Goal: Obtain resource: Download file/media

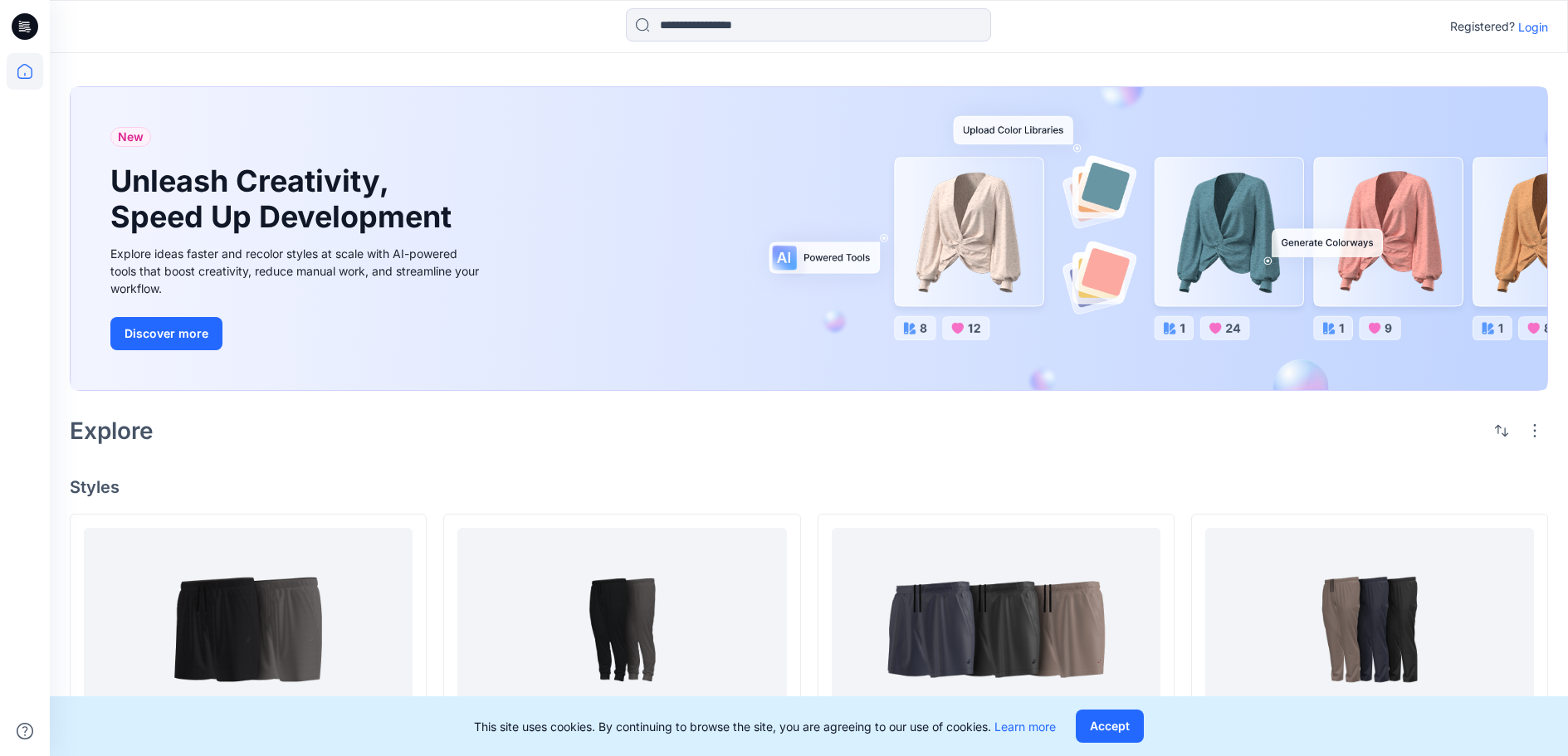
click at [1517, 23] on p "Login" at bounding box center [1532, 27] width 29 height 17
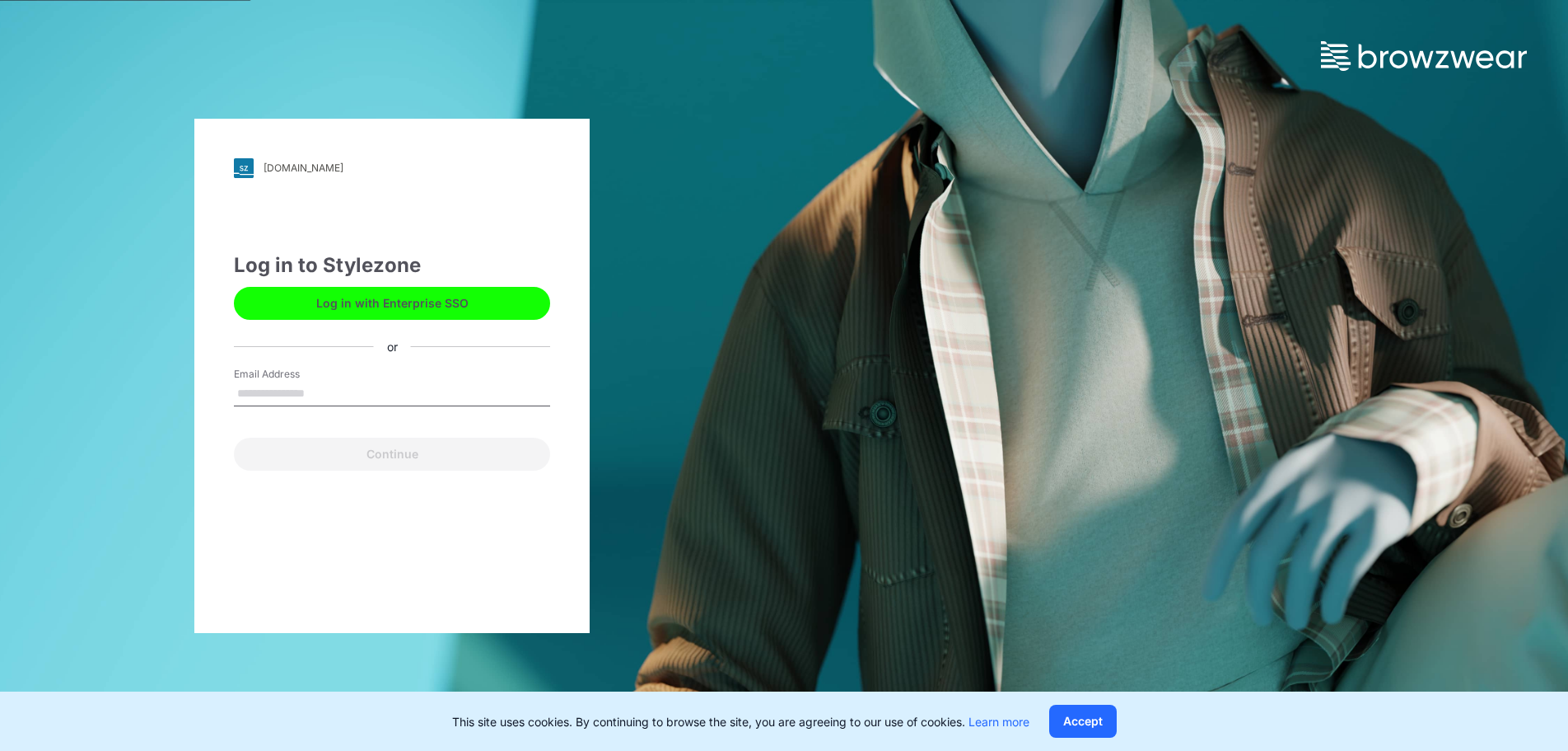
click at [320, 385] on input "Email Address" at bounding box center [392, 394] width 316 height 25
type input "**********"
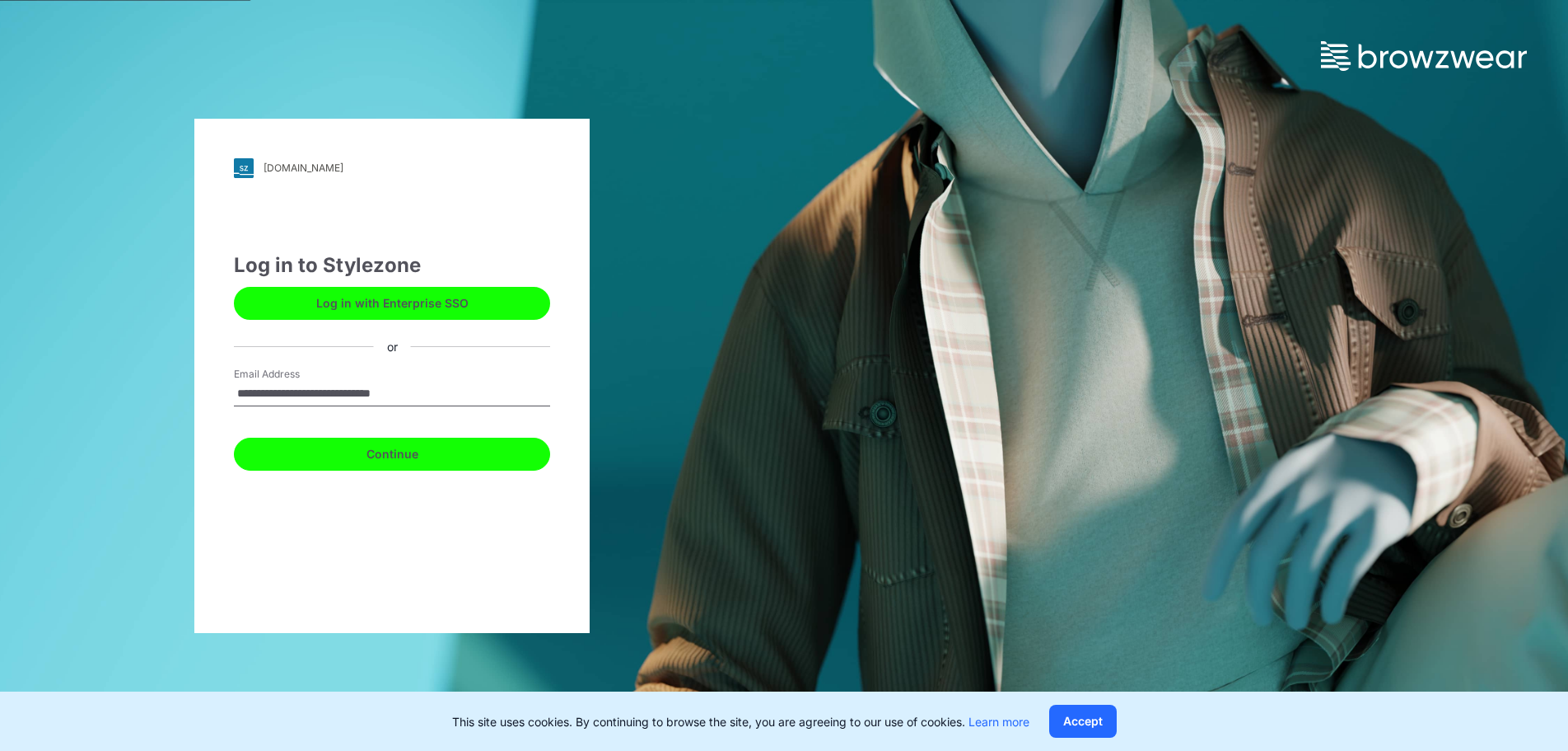
click at [299, 462] on button "Continue" at bounding box center [392, 454] width 316 height 33
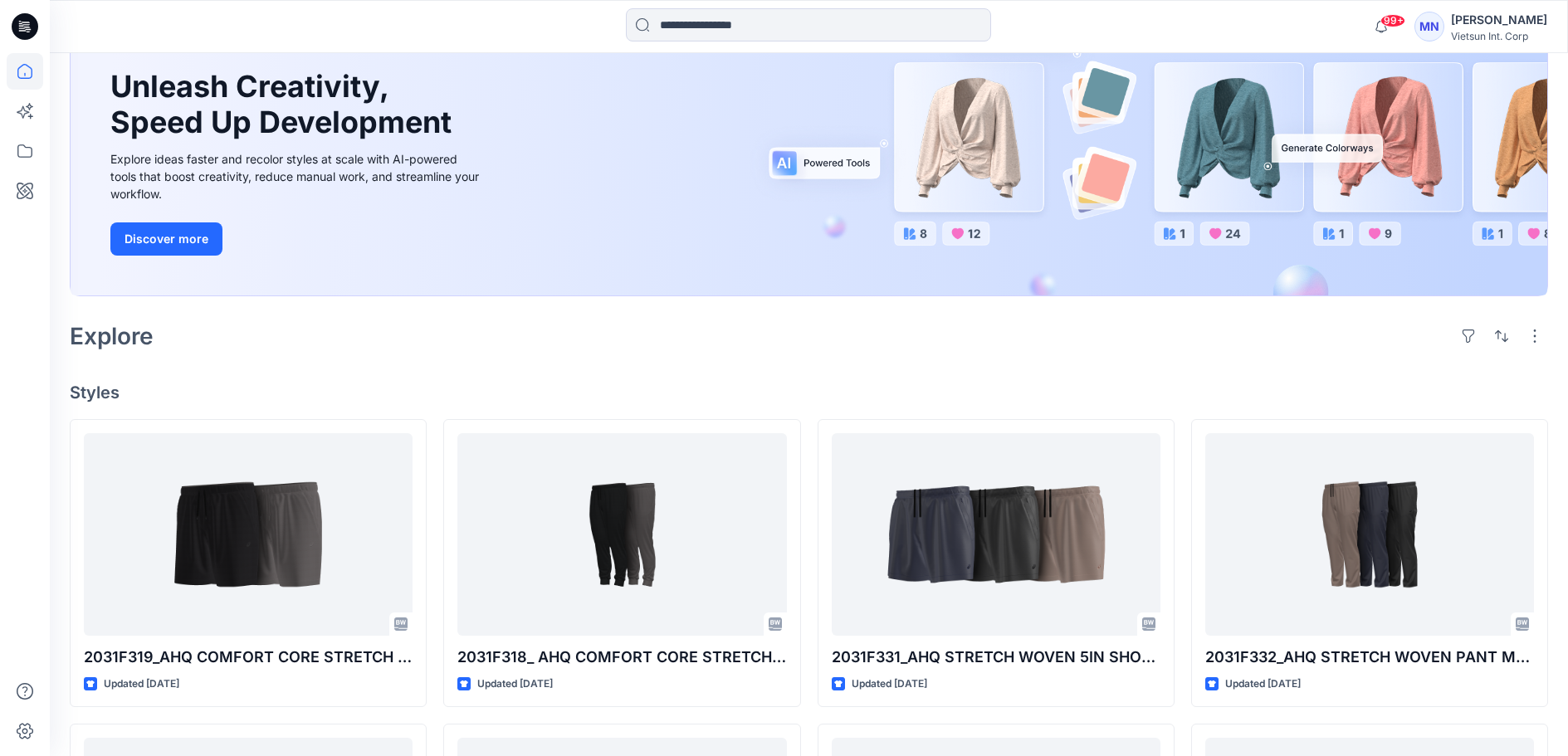
scroll to position [166, 0]
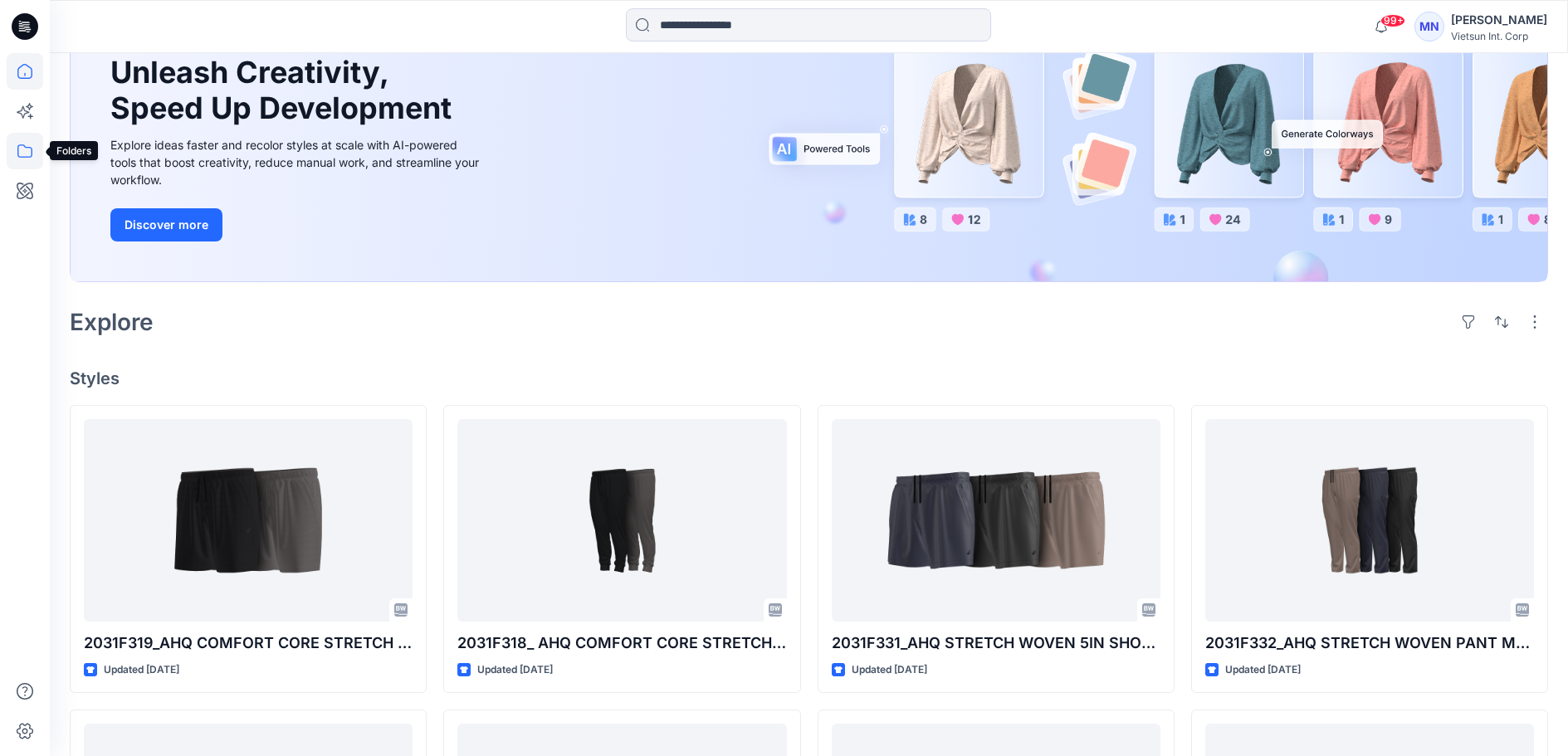
click at [18, 153] on icon at bounding box center [25, 151] width 15 height 13
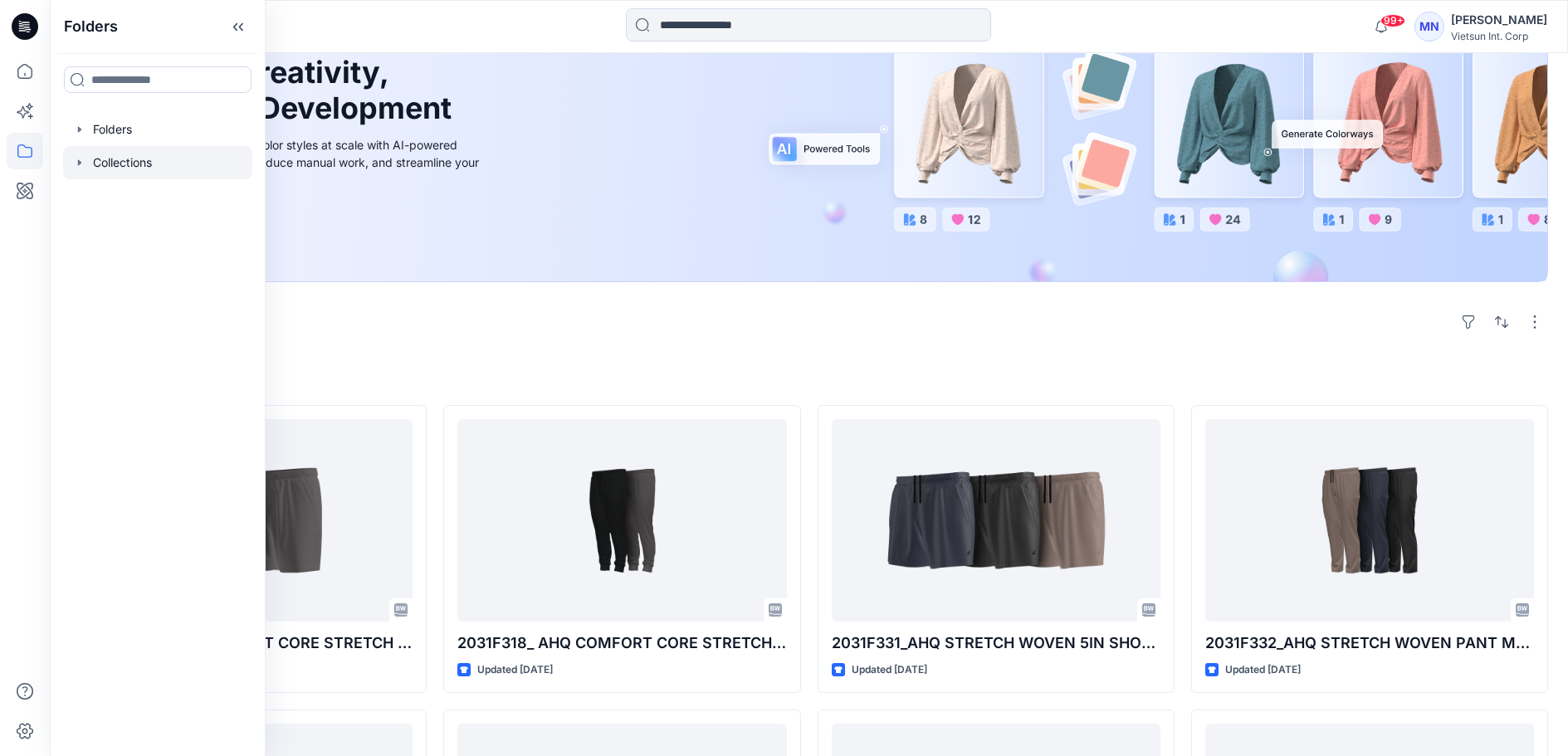
drag, startPoint x: 111, startPoint y: 176, endPoint x: 133, endPoint y: 170, distance: 22.8
click at [113, 176] on div at bounding box center [158, 163] width 190 height 33
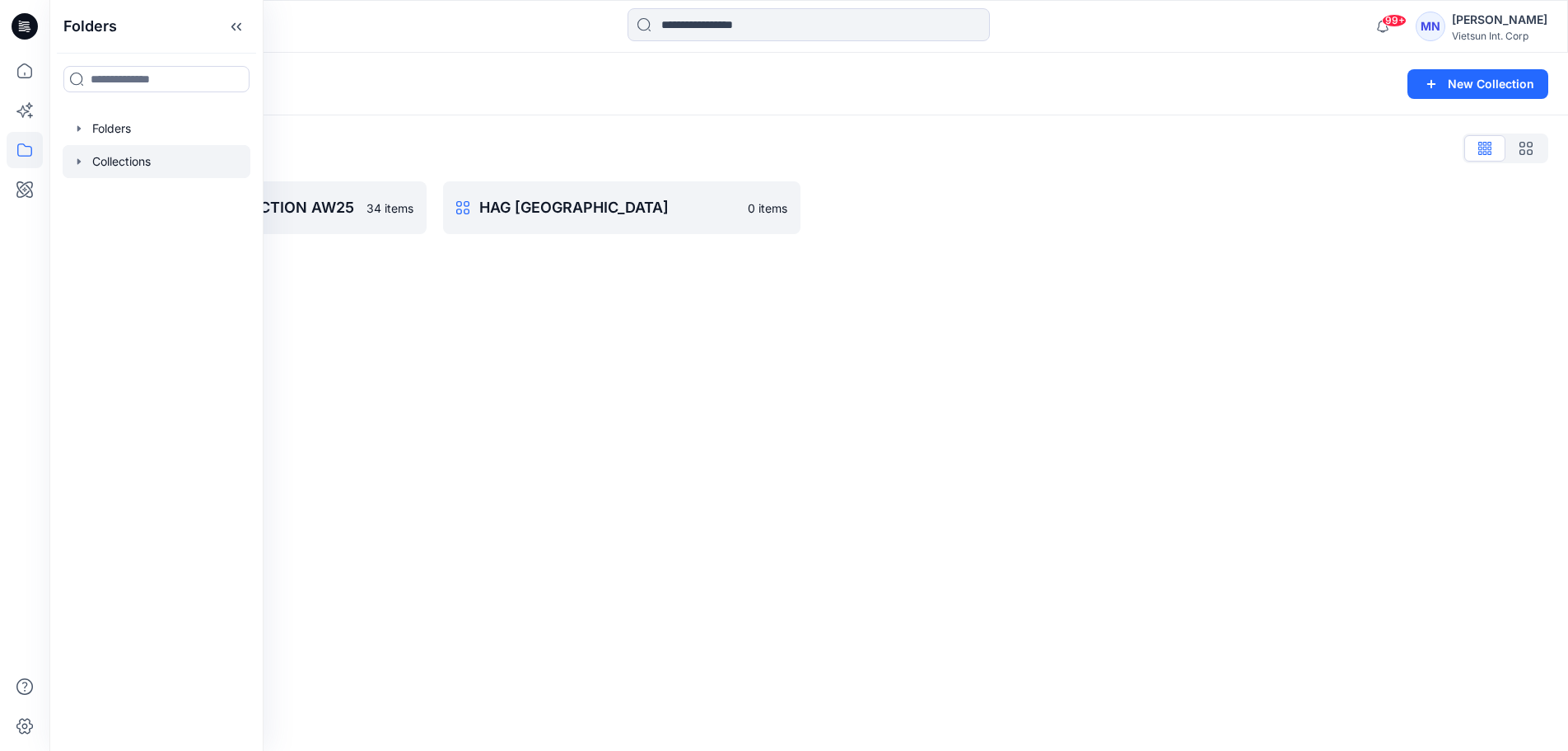
click at [363, 311] on div "Collections New Collection Collections List 4. VTSN_MEN COLLECTION AW25 34 item…" at bounding box center [808, 402] width 1519 height 698
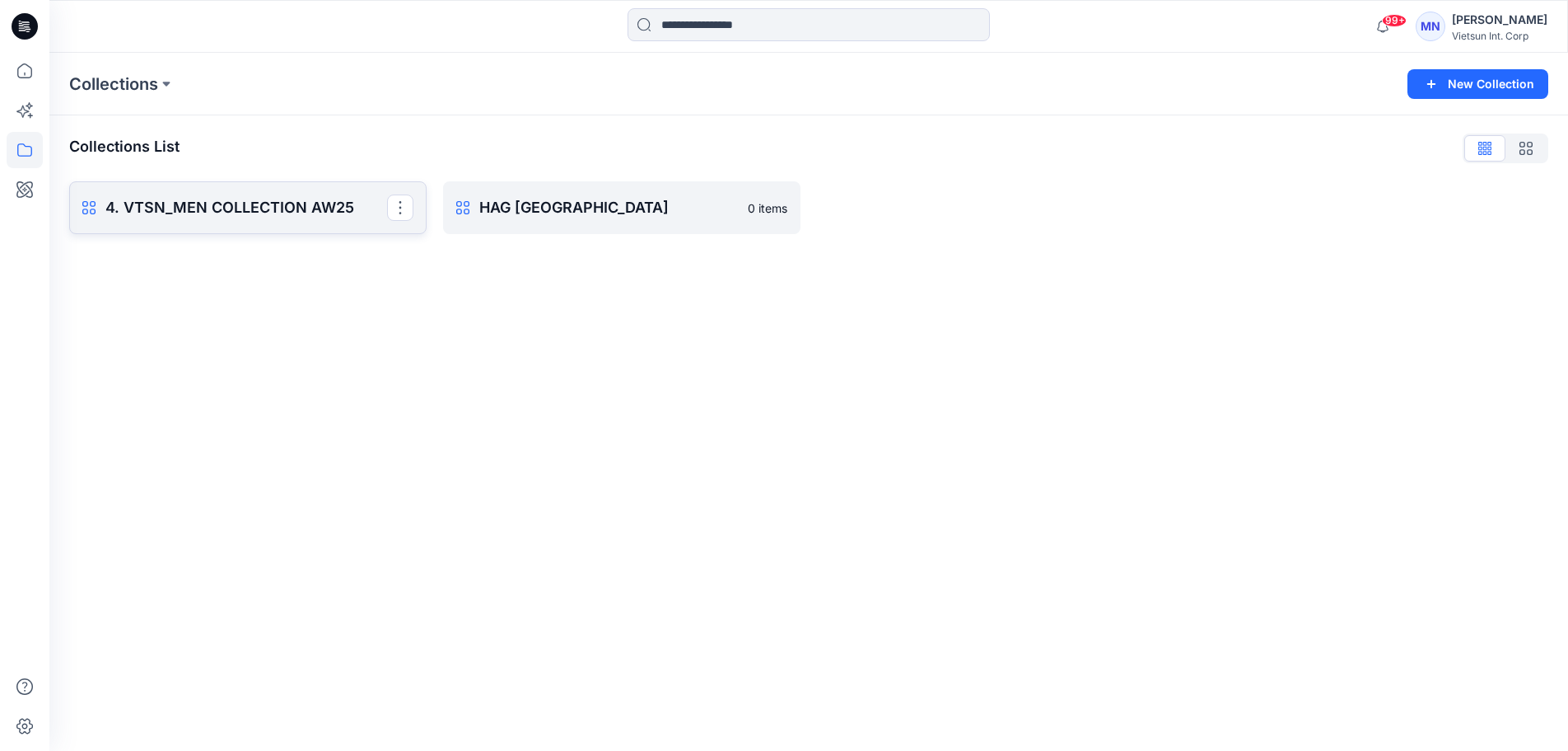
click at [247, 219] on p "4. VTSN_MEN COLLECTION AW25" at bounding box center [246, 207] width 281 height 23
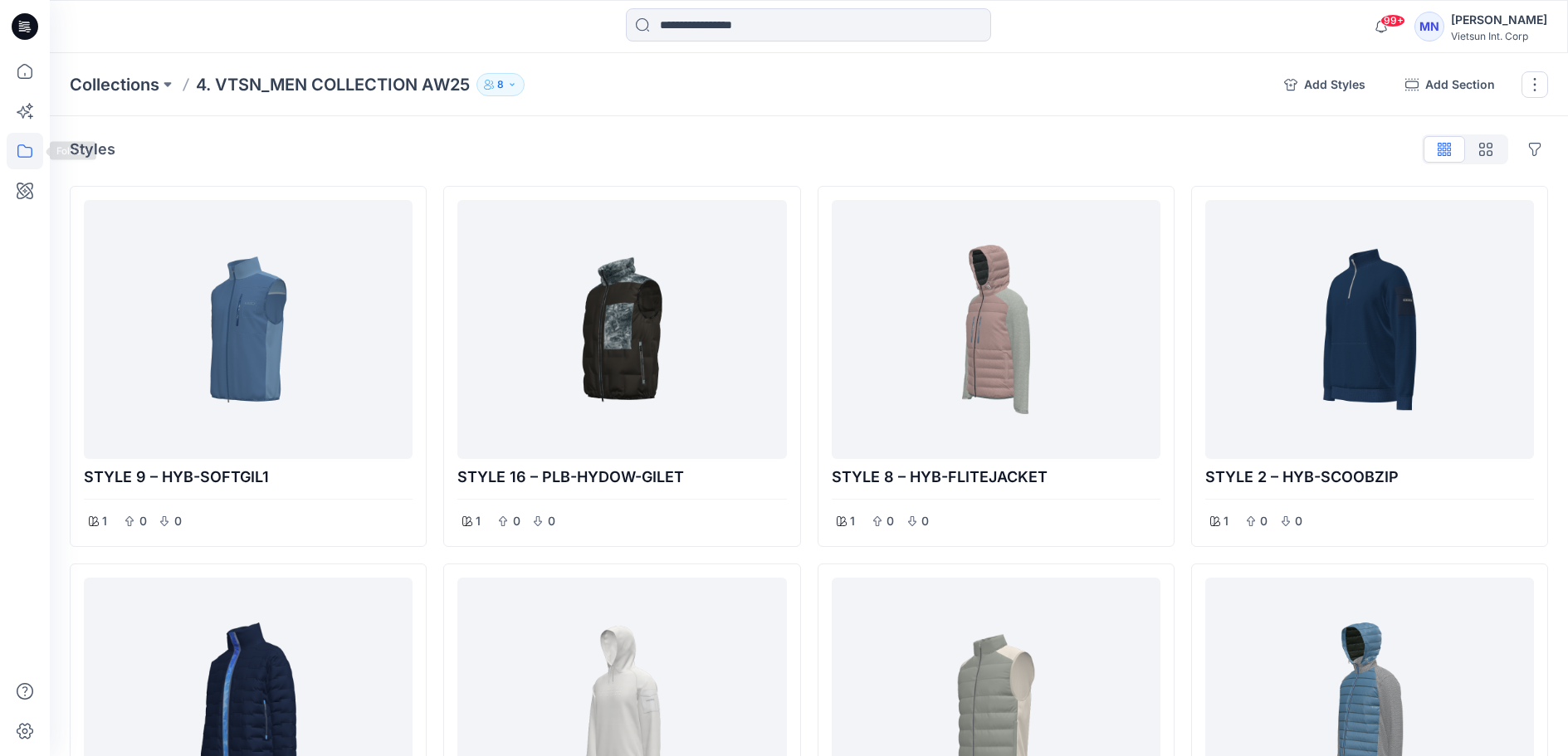
click at [40, 152] on icon at bounding box center [25, 151] width 37 height 37
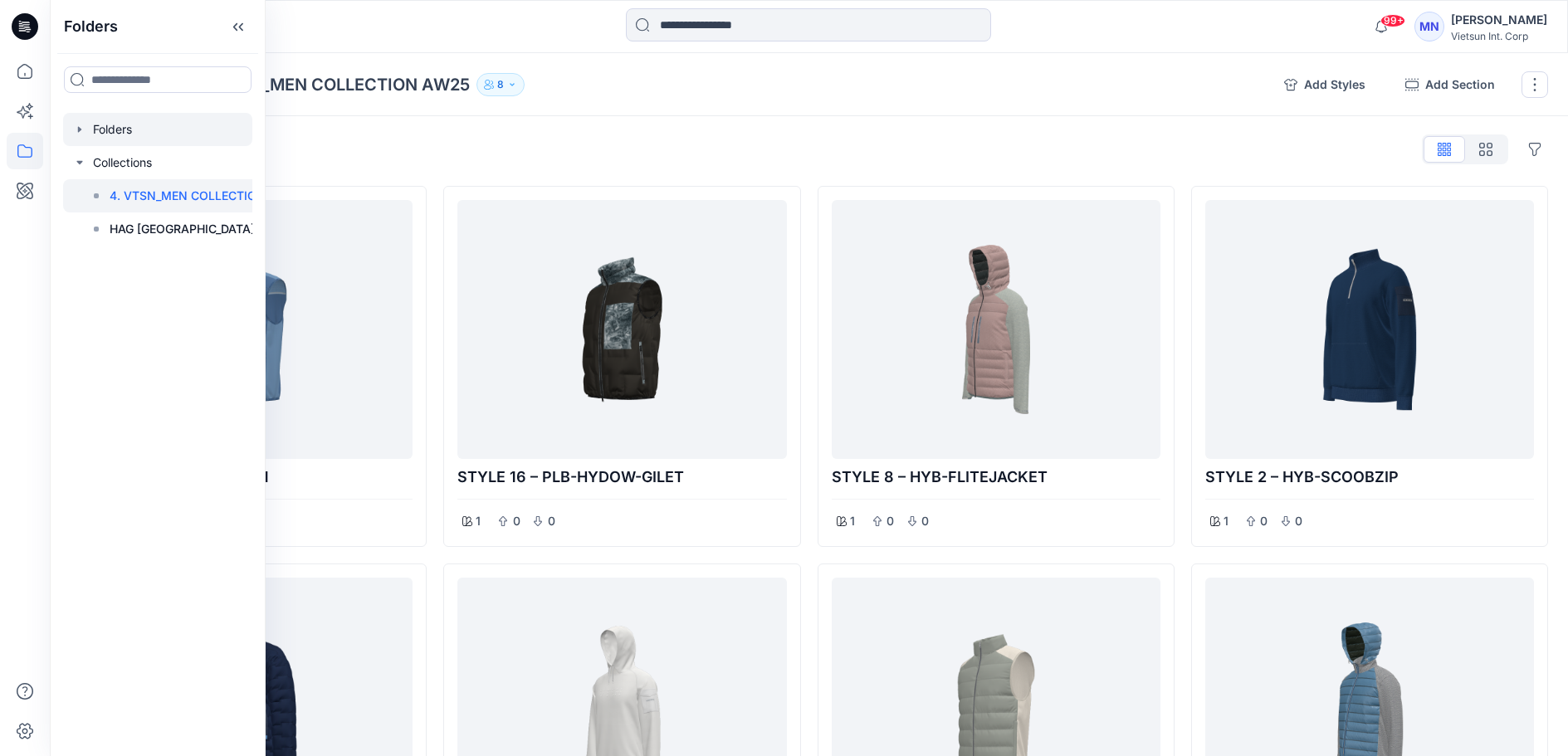
click at [145, 139] on div at bounding box center [158, 130] width 190 height 33
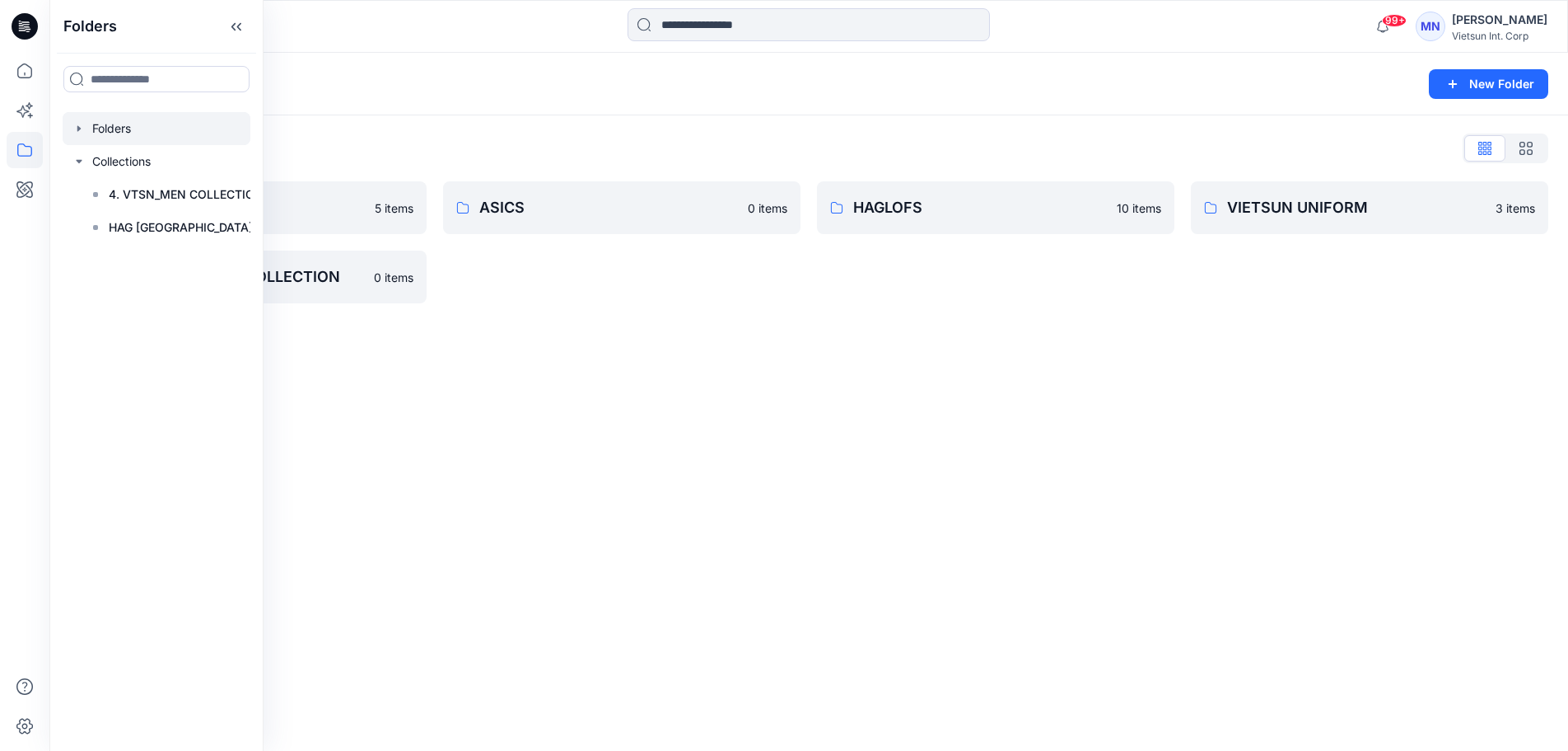
click at [569, 311] on div "Folders List 3D NỘI BỘ 5 items VTSN MENSWEAR COLLECTION 0 items ASICS 0 items H…" at bounding box center [808, 218] width 1519 height 207
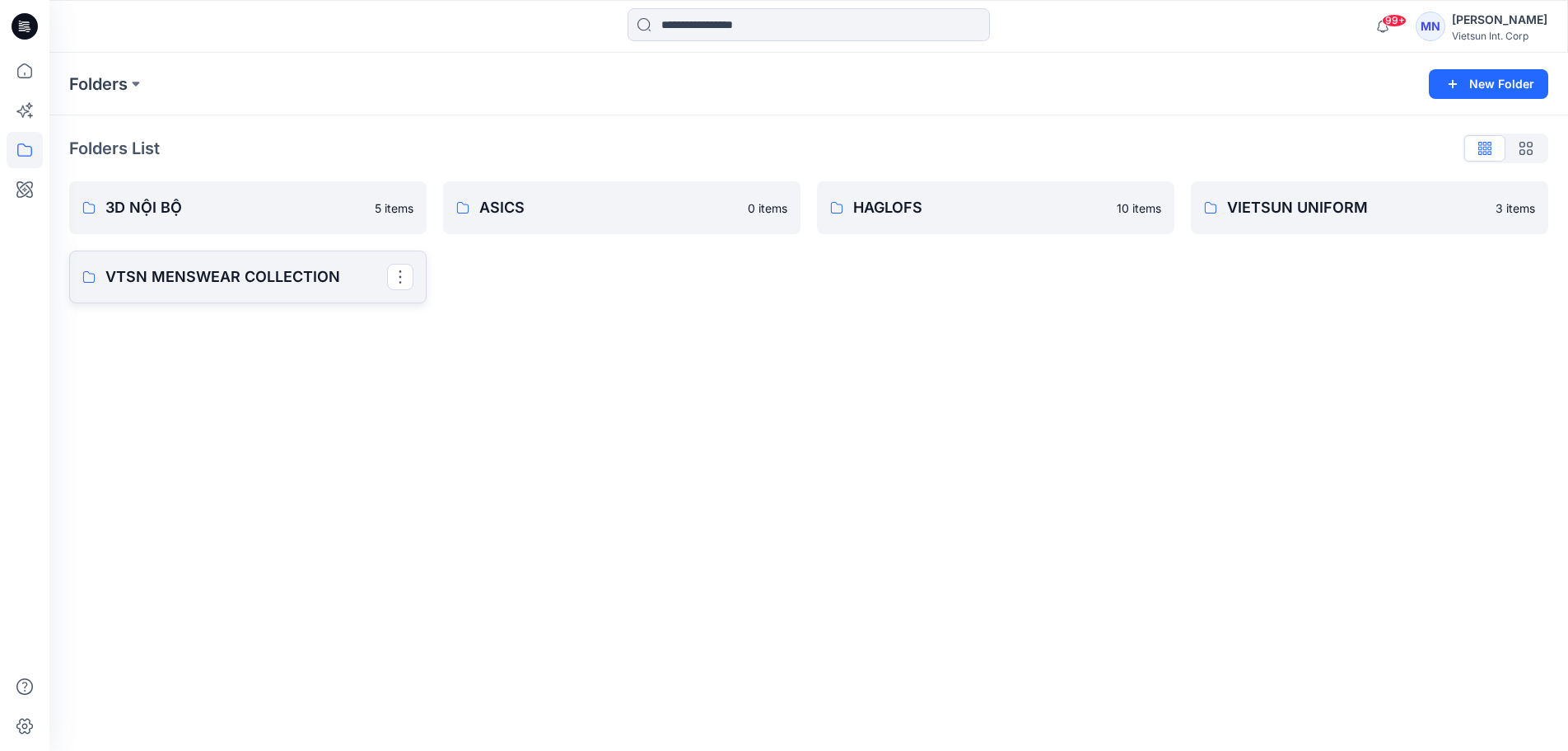
click at [270, 277] on p "VTSN MENSWEAR COLLECTION" at bounding box center [246, 276] width 281 height 23
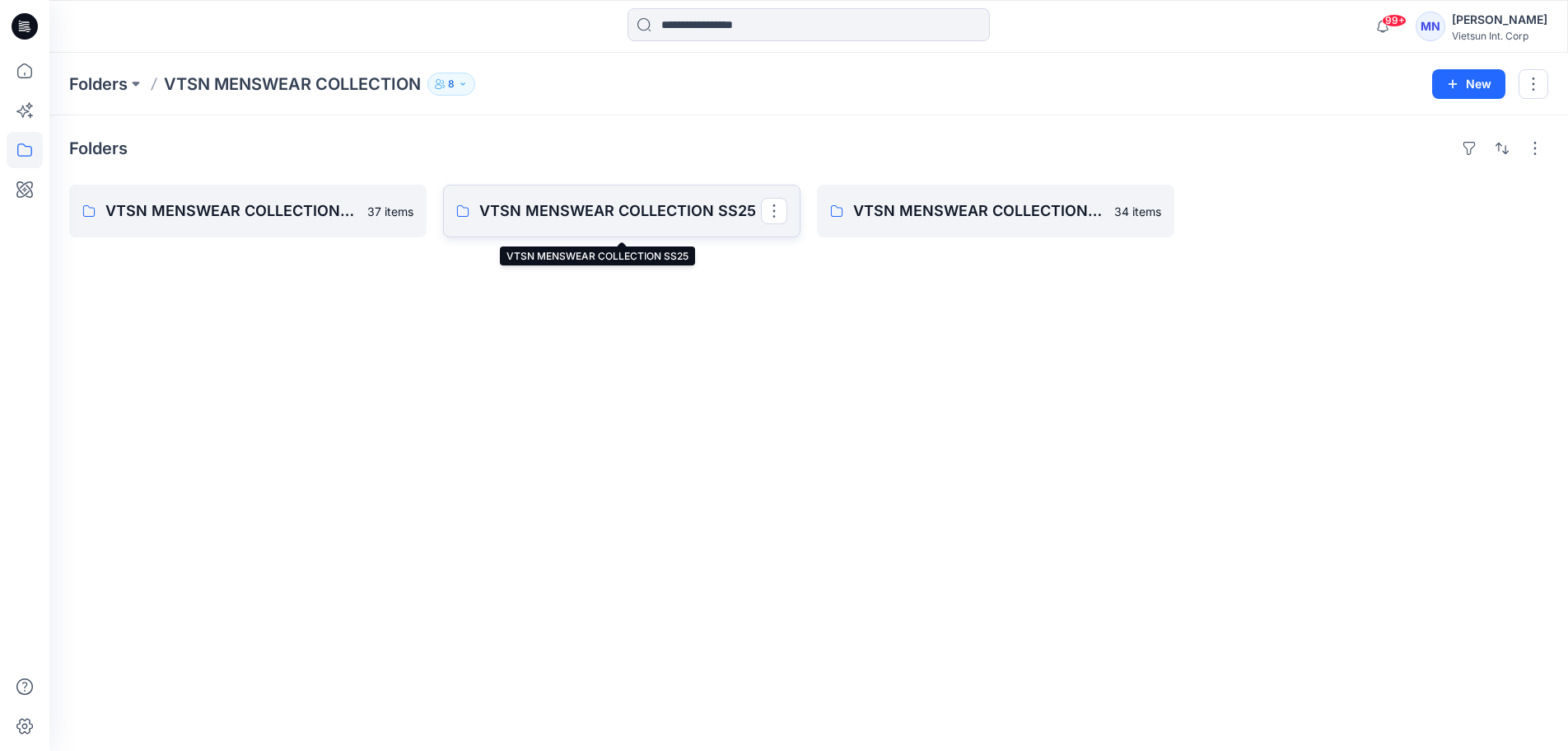
click at [489, 222] on p "VTSN MENSWEAR COLLECTION SS25" at bounding box center [620, 210] width 281 height 23
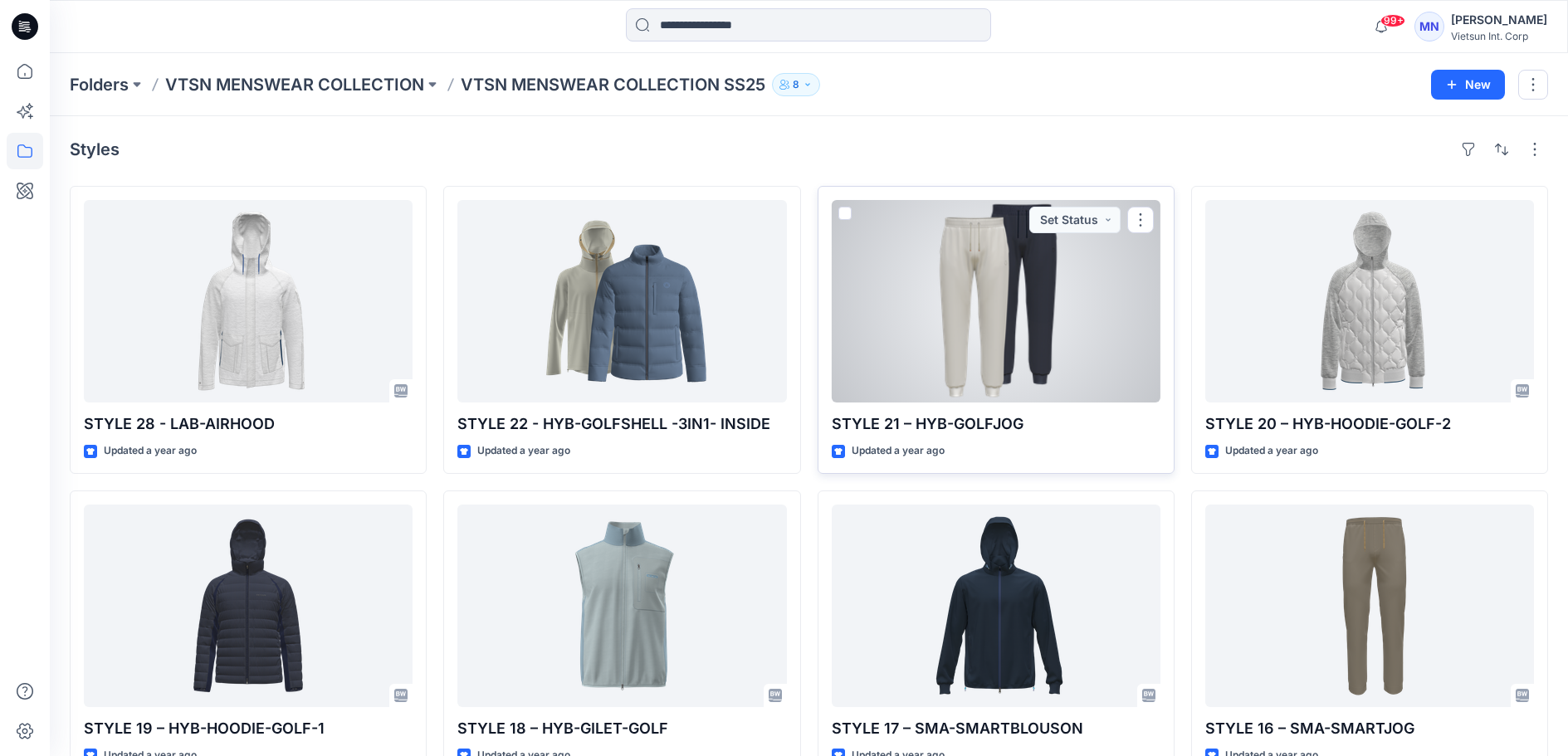
click at [934, 278] on div at bounding box center [996, 301] width 329 height 202
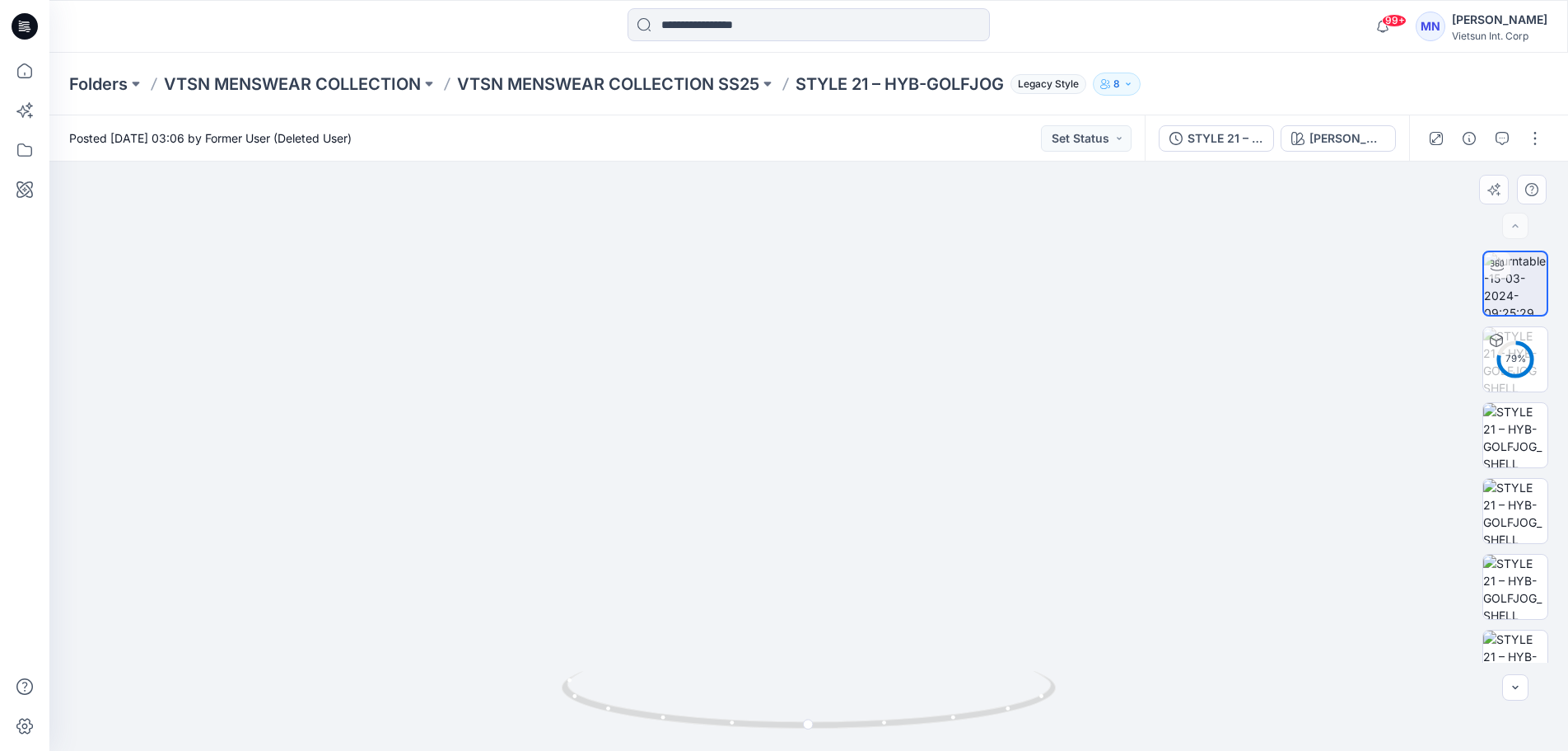
drag, startPoint x: 861, startPoint y: 359, endPoint x: 862, endPoint y: 561, distance: 202.0
drag, startPoint x: 931, startPoint y: 501, endPoint x: 949, endPoint y: 365, distance: 137.2
drag, startPoint x: 1001, startPoint y: 715, endPoint x: 868, endPoint y: 726, distance: 133.5
click at [868, 726] on icon at bounding box center [811, 702] width 499 height 62
drag, startPoint x: 987, startPoint y: 713, endPoint x: 681, endPoint y: 696, distance: 306.5
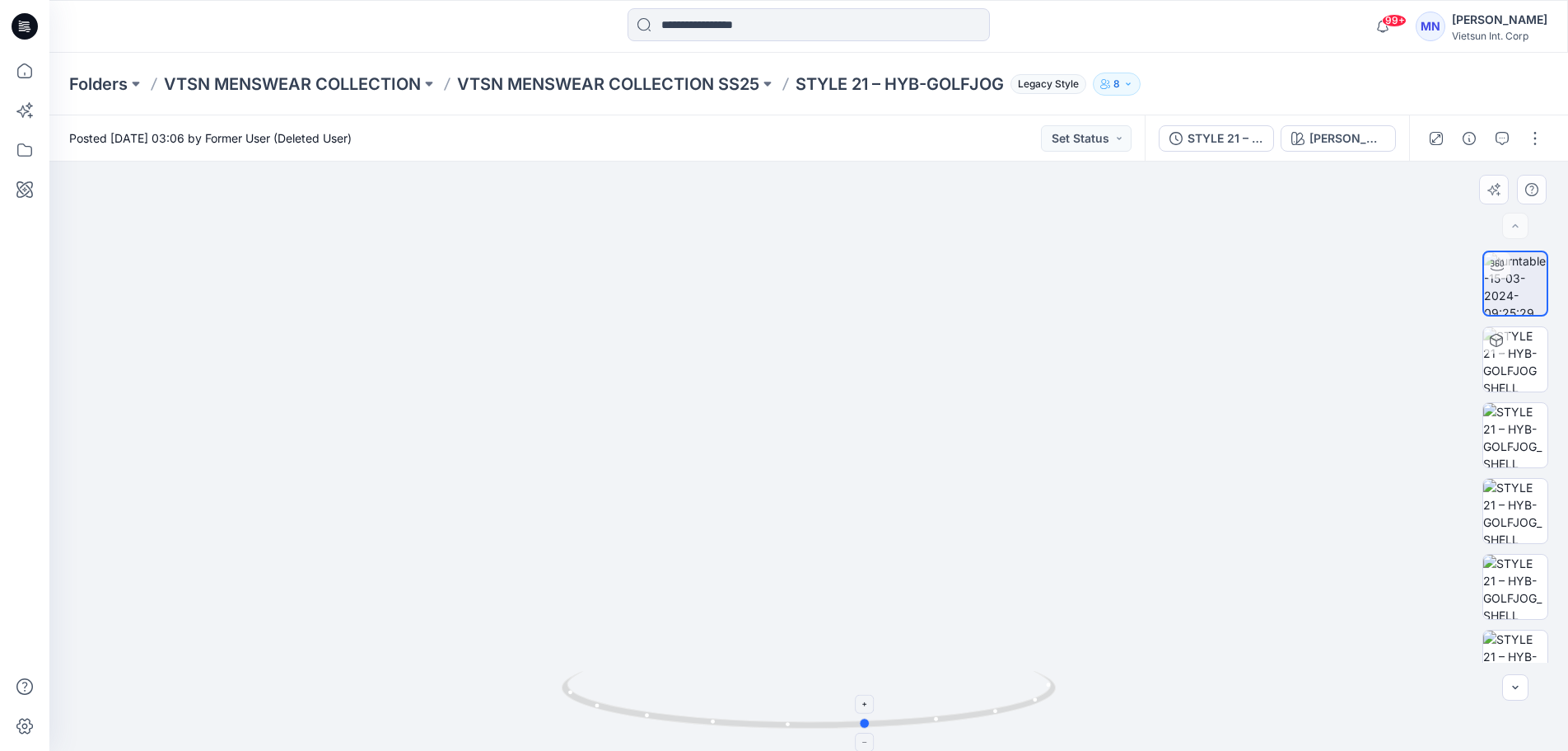
click at [672, 729] on icon at bounding box center [811, 702] width 499 height 62
drag, startPoint x: 732, startPoint y: 617, endPoint x: 751, endPoint y: 527, distance: 92.0
click at [1187, 144] on div "STYLE 21 – HYB-GOLFJOG" at bounding box center [1225, 139] width 76 height 18
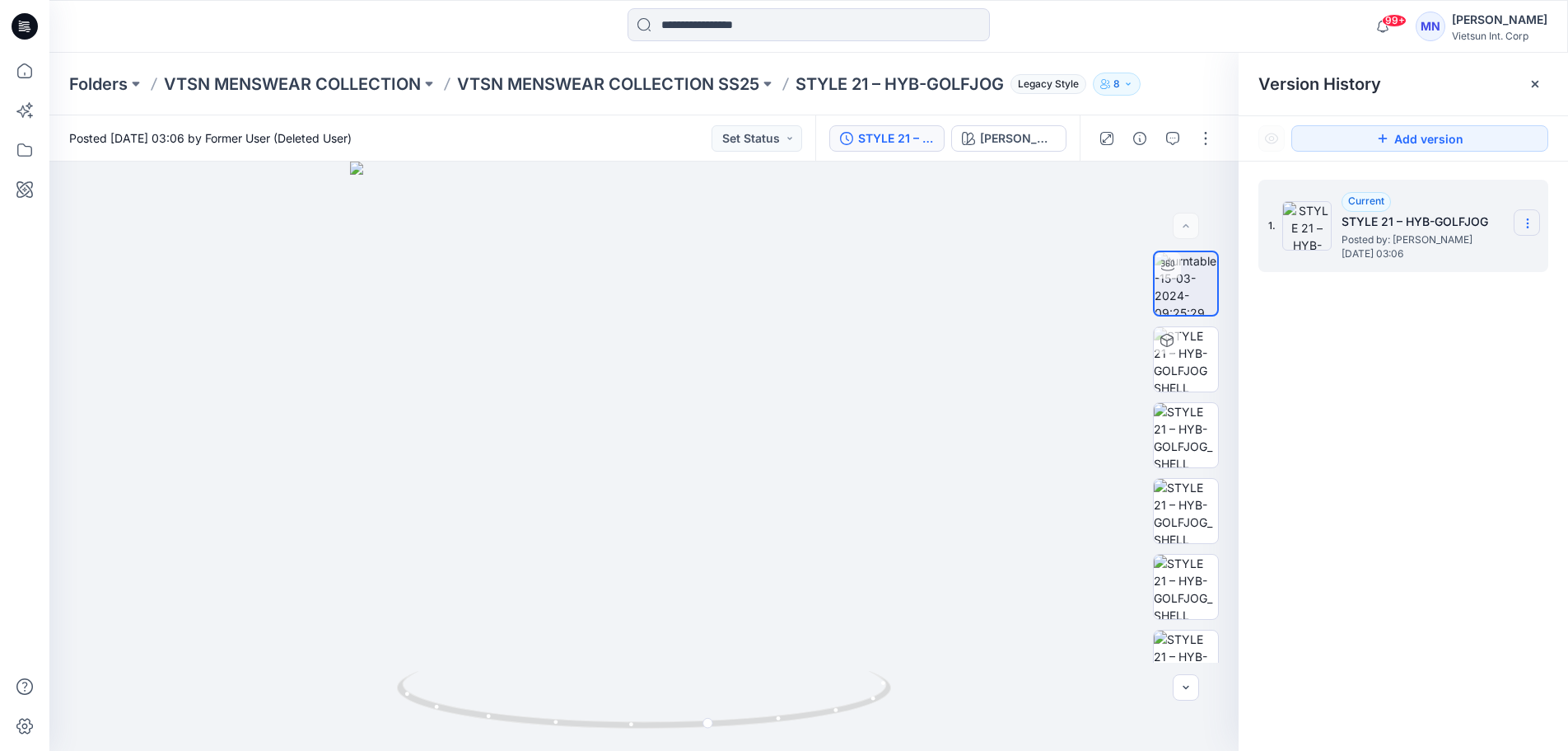
click at [1523, 217] on icon at bounding box center [1528, 223] width 13 height 13
click at [1419, 363] on div "1. Current STYLE 21 – HYB-GOLFJOG Posted by: [PERSON_NAME] [DATE] 03:06 Duplica…" at bounding box center [1403, 468] width 330 height 613
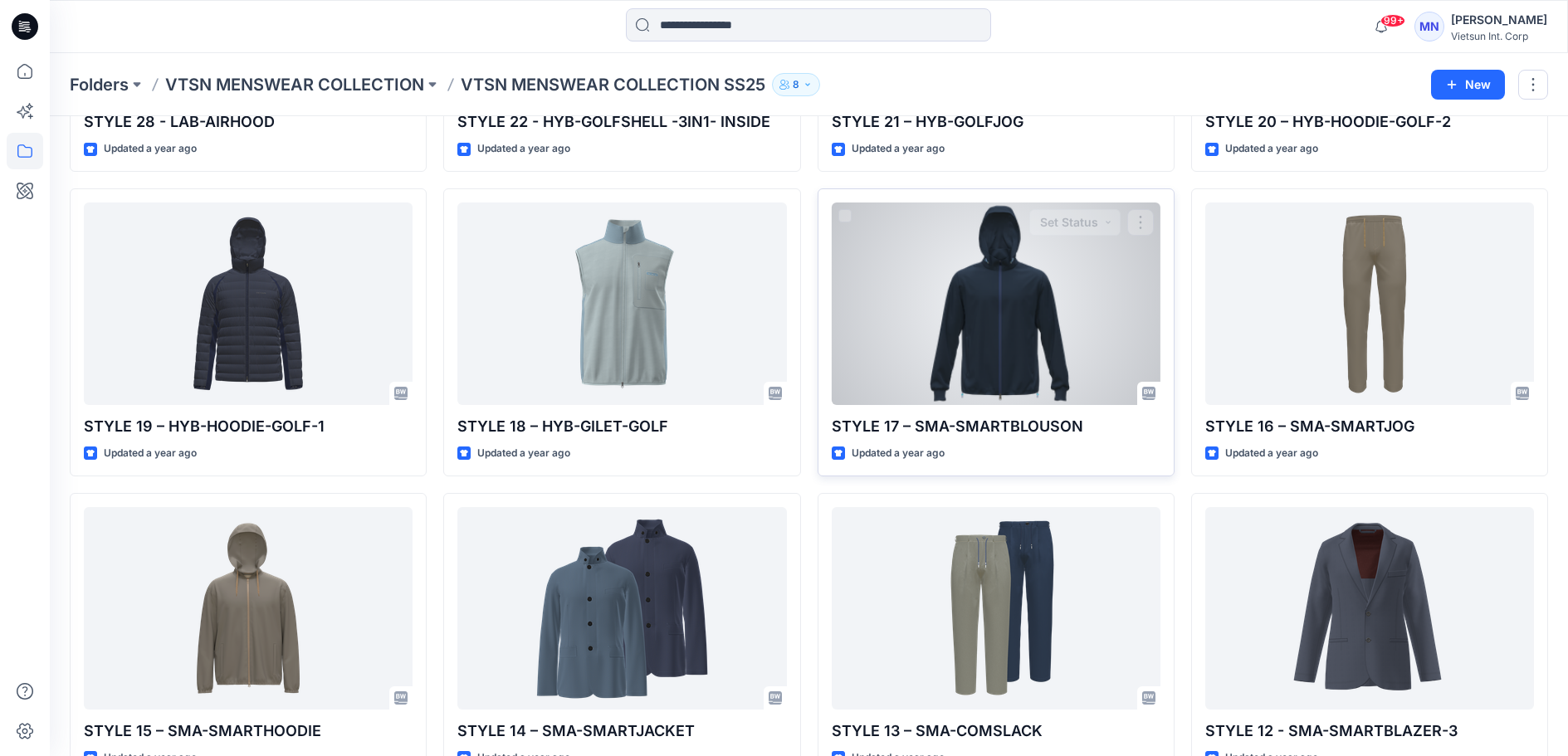
scroll to position [332, 0]
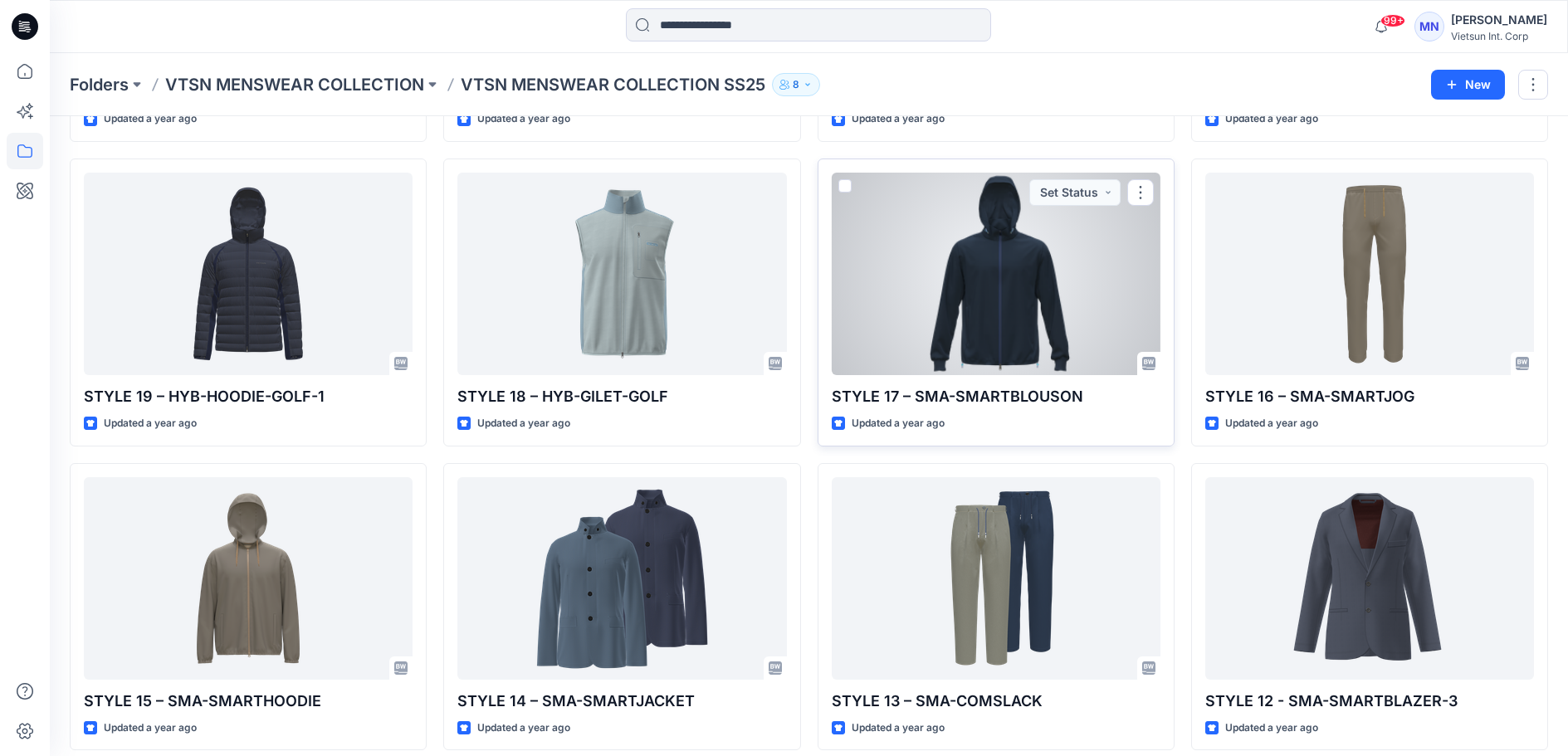
click at [1101, 317] on div at bounding box center [996, 274] width 329 height 202
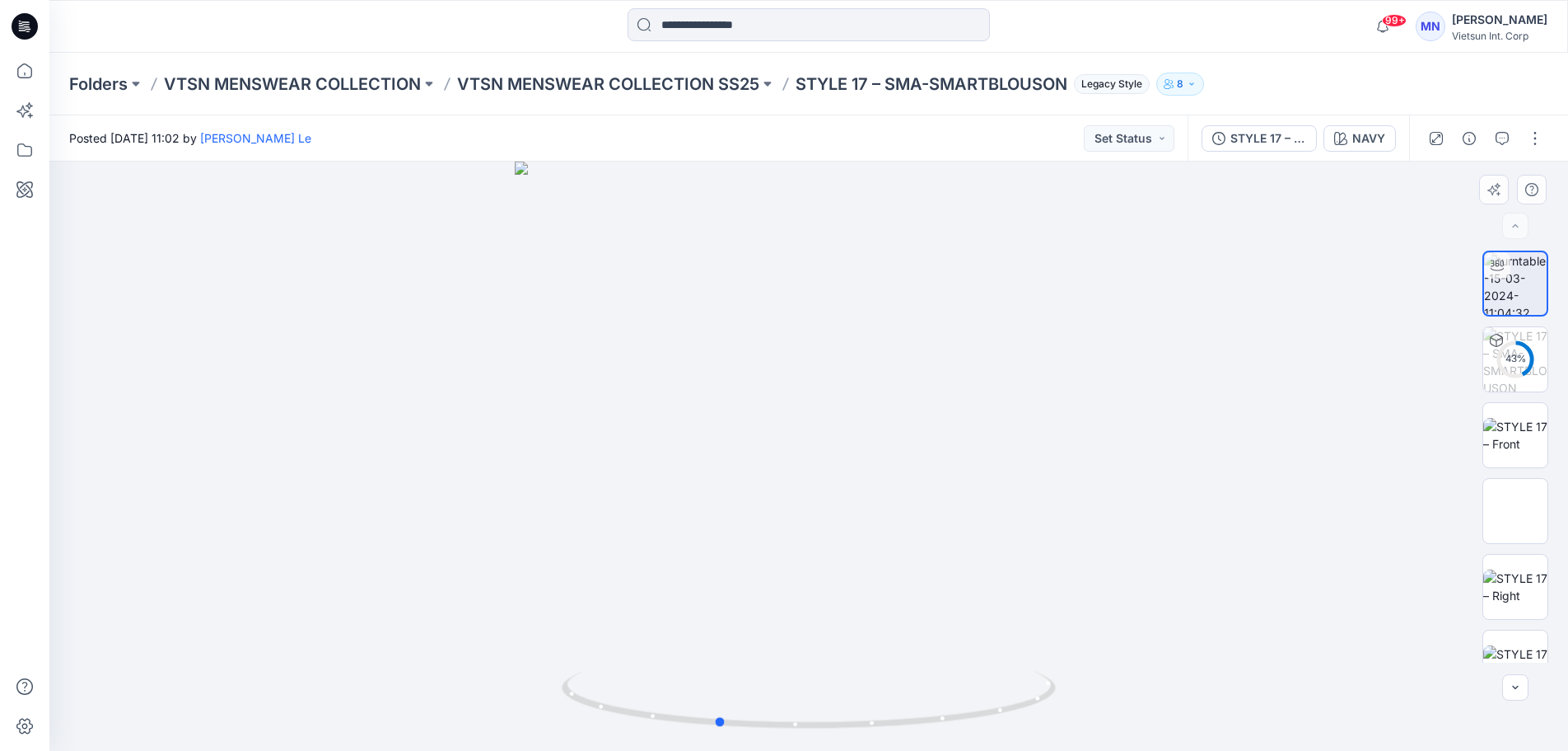
drag, startPoint x: 920, startPoint y: 726, endPoint x: 828, endPoint y: 739, distance: 92.9
click at [828, 739] on div at bounding box center [808, 456] width 1519 height 589
click at [1230, 137] on div "STYLE 17 – SMA-SMARTBLOUSON" at bounding box center [1268, 139] width 76 height 18
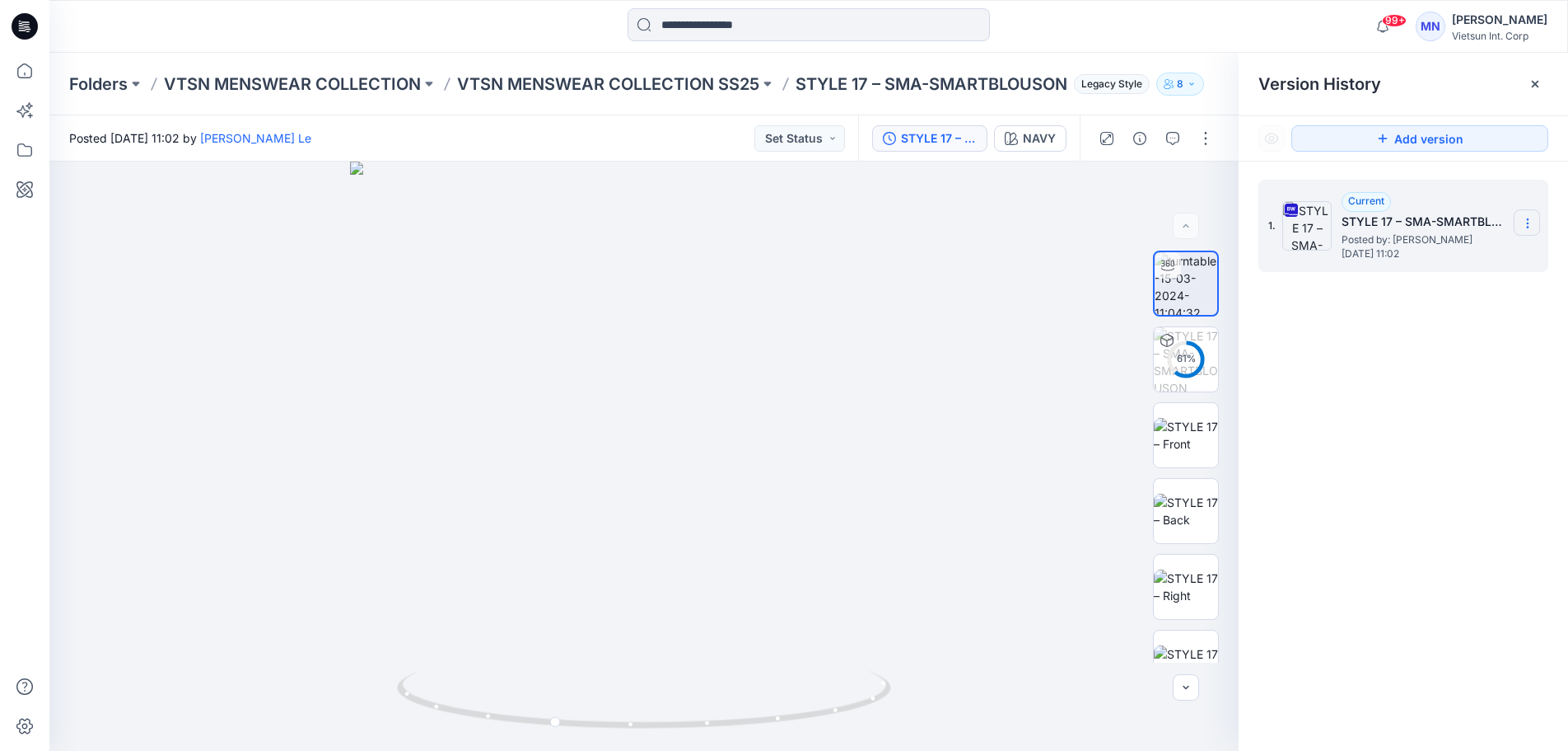
click at [1527, 223] on icon at bounding box center [1527, 223] width 1 height 1
click at [1458, 256] on span "Download Source BW File" at bounding box center [1445, 256] width 139 height 20
click at [1184, 371] on img at bounding box center [1185, 359] width 64 height 64
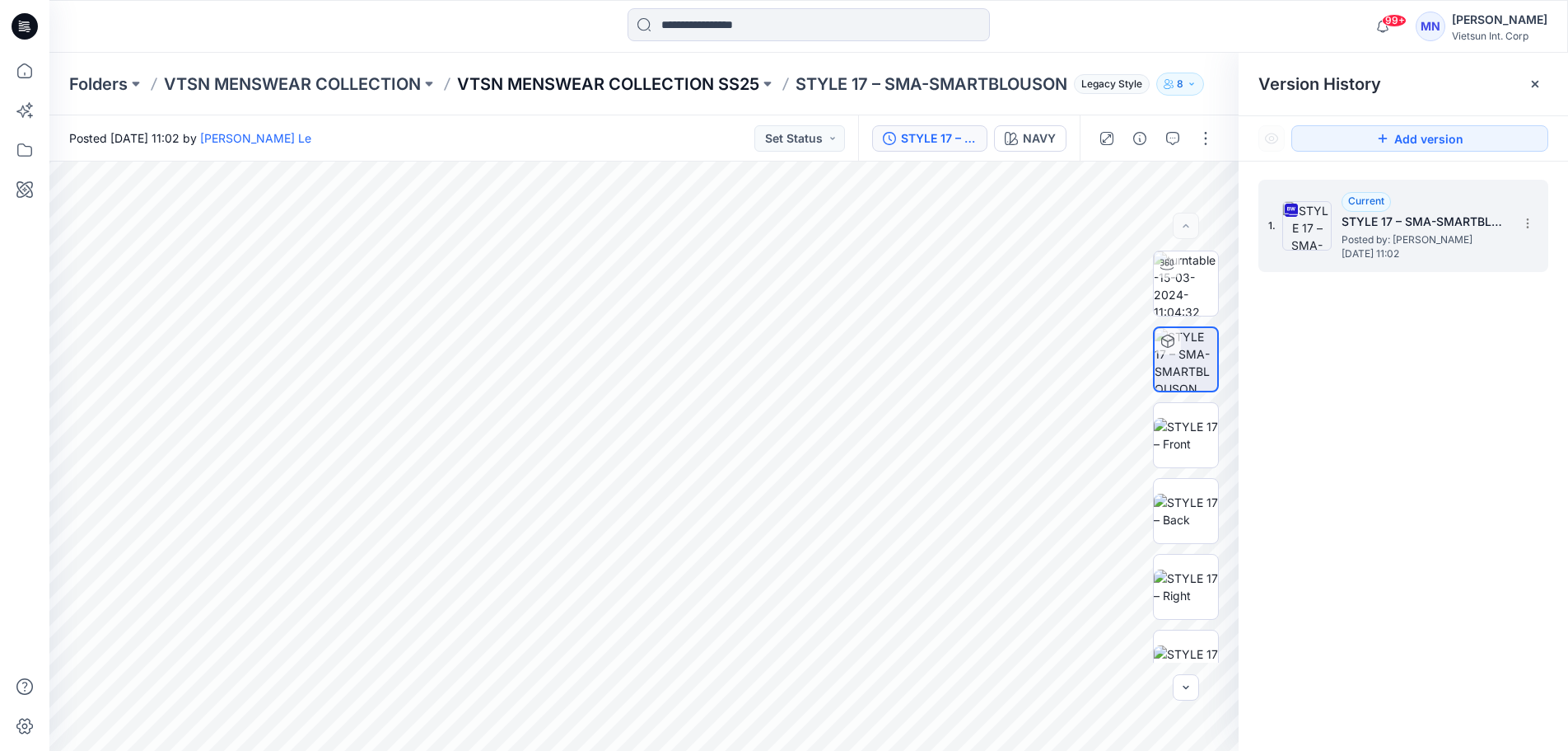
click at [732, 76] on p "VTSN MENSWEAR COLLECTION SS25" at bounding box center [608, 83] width 302 height 23
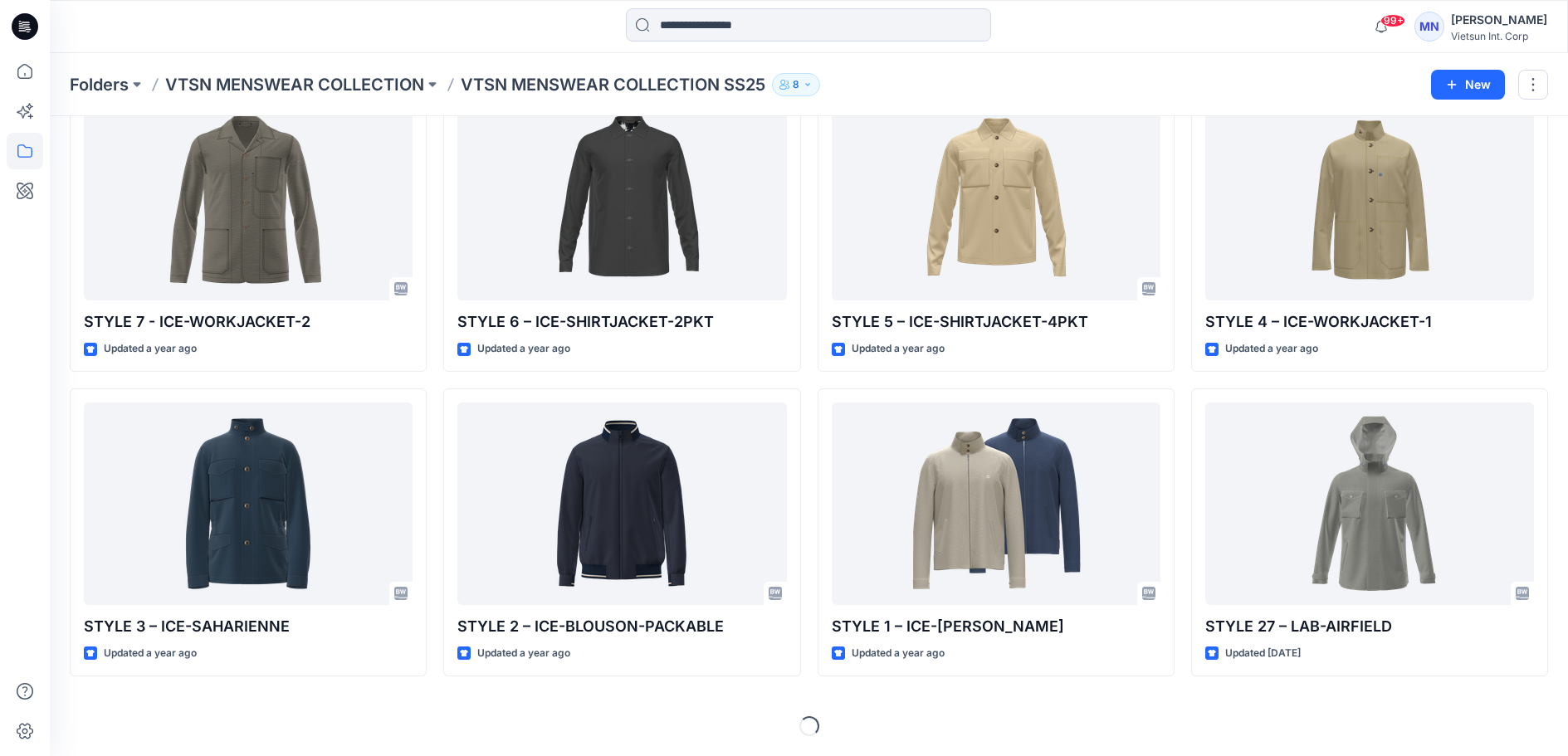
scroll to position [1398, 0]
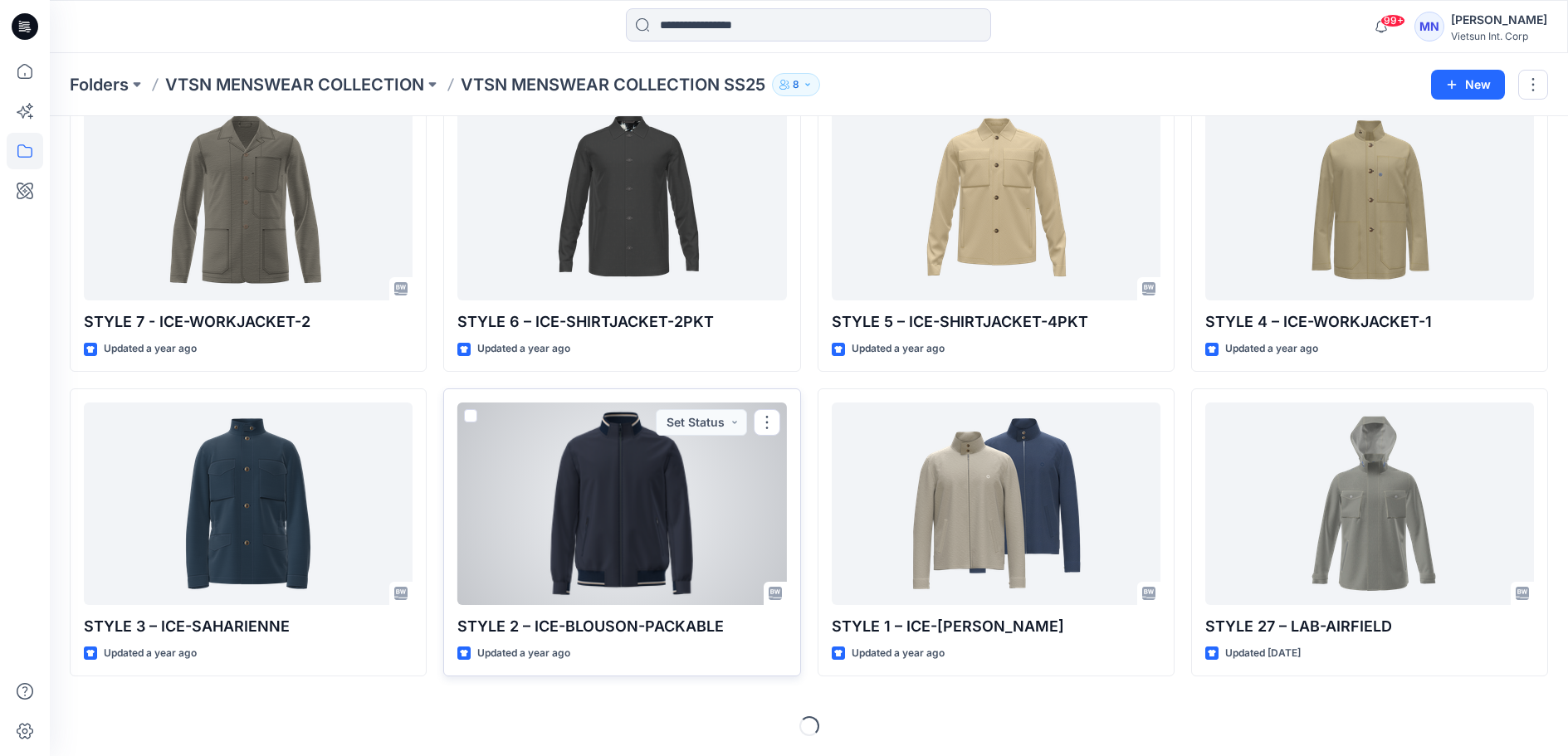
click at [663, 466] on div at bounding box center [621, 503] width 329 height 202
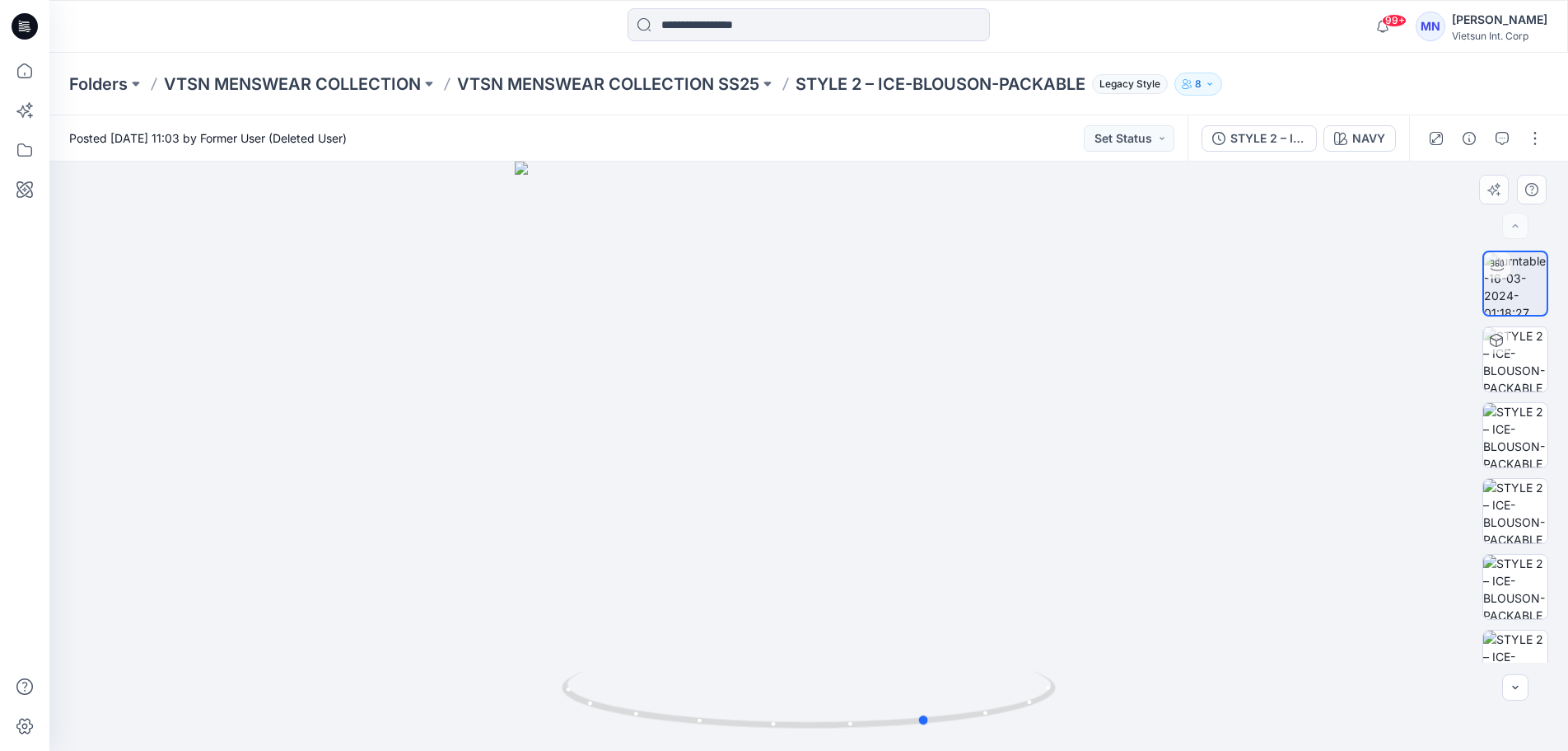
drag, startPoint x: 861, startPoint y: 724, endPoint x: 489, endPoint y: 715, distance: 372.1
click at [489, 715] on div at bounding box center [808, 456] width 1519 height 589
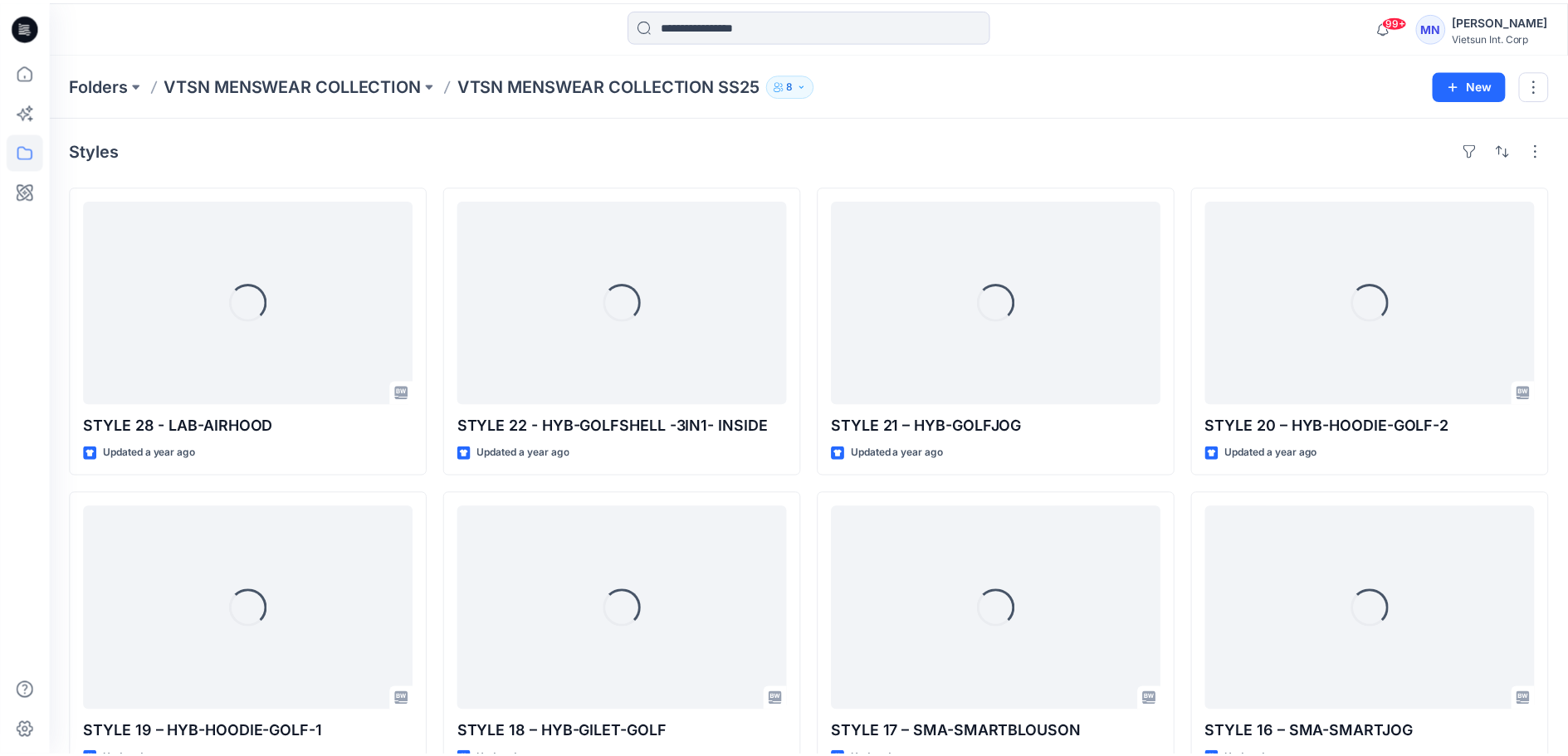
scroll to position [1398, 0]
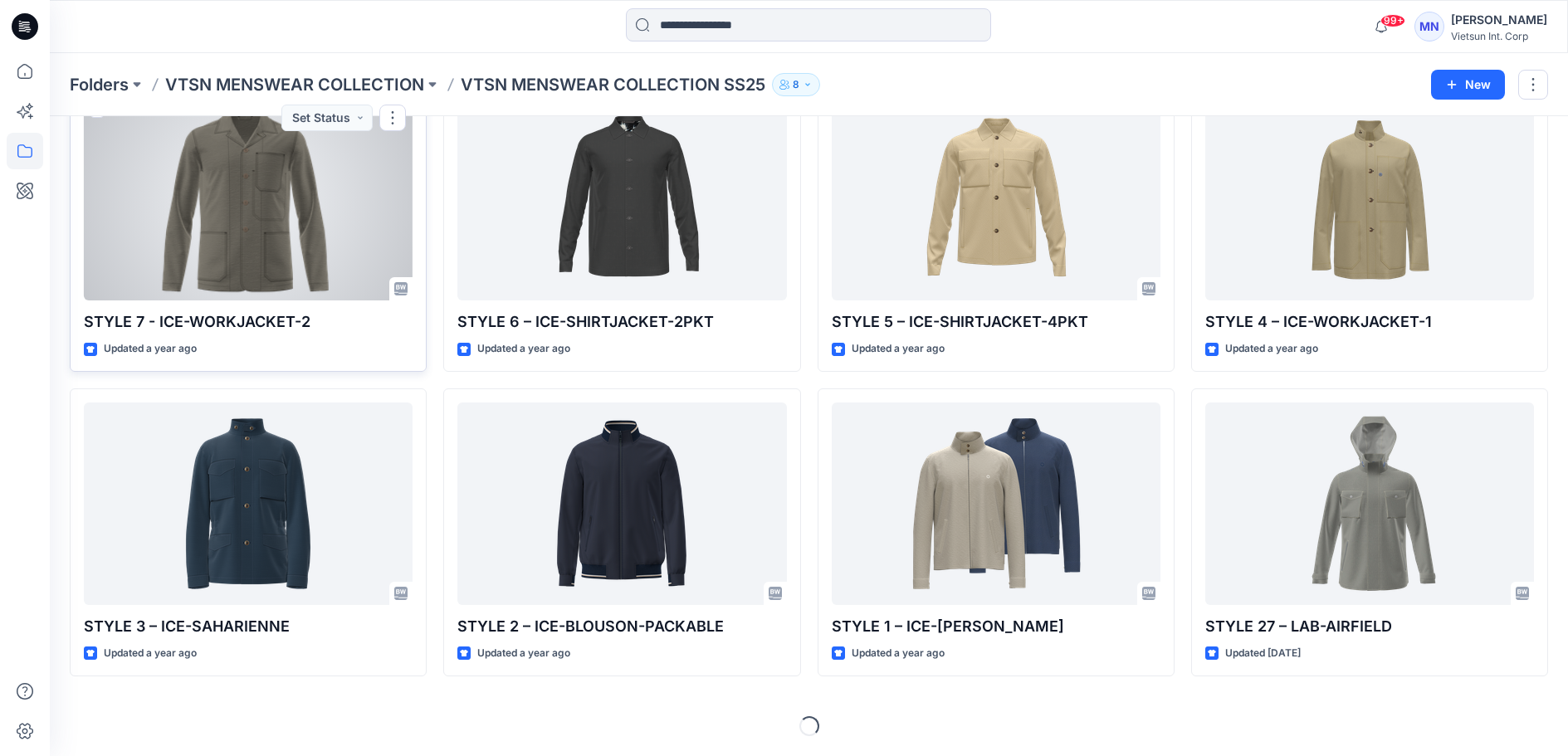
click at [362, 258] on div at bounding box center [248, 199] width 329 height 202
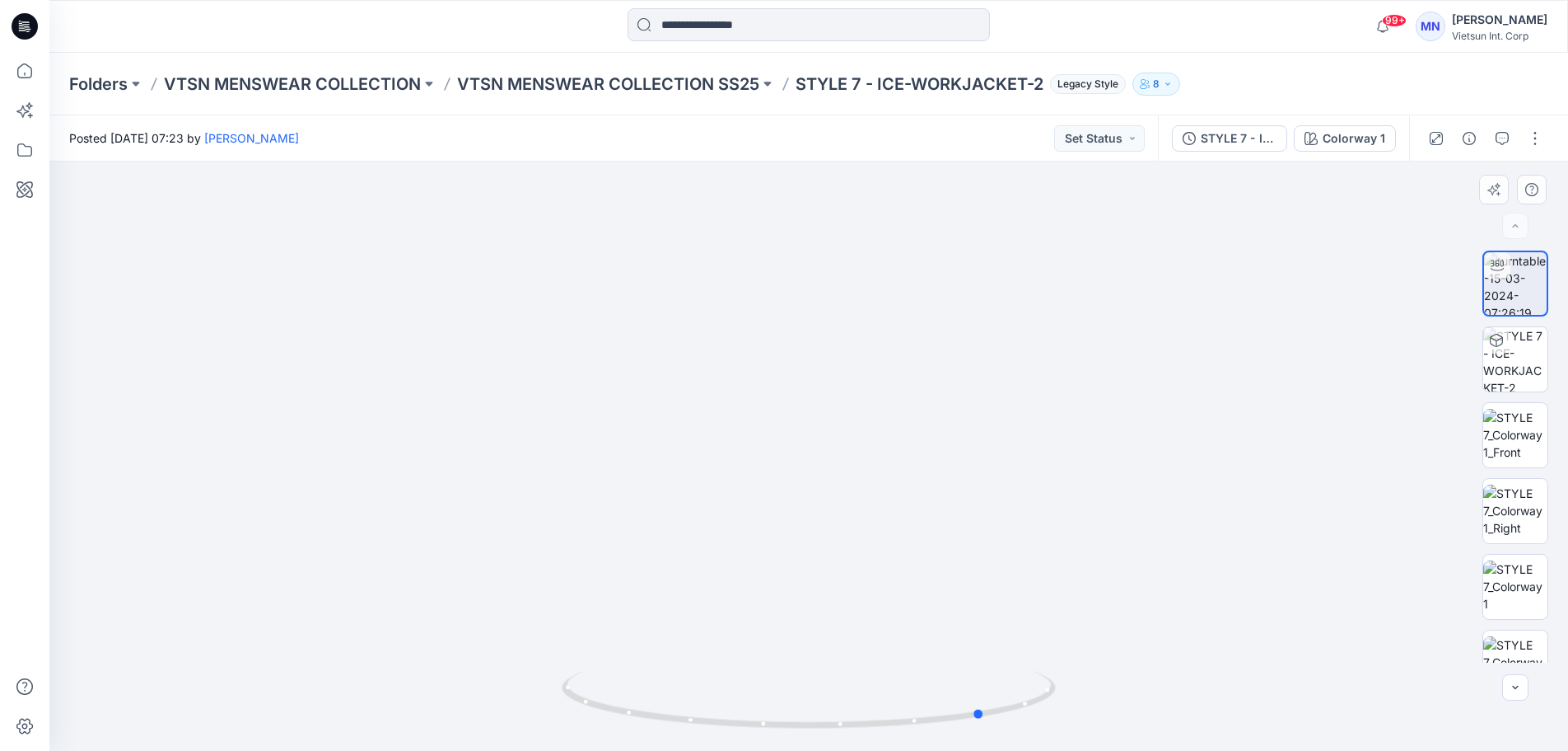
drag, startPoint x: 706, startPoint y: 721, endPoint x: 882, endPoint y: 735, distance: 176.6
click at [882, 735] on div at bounding box center [808, 709] width 494 height 82
drag, startPoint x: 808, startPoint y: 730, endPoint x: 650, endPoint y: 735, distance: 158.1
click at [650, 735] on div at bounding box center [808, 709] width 494 height 82
click at [963, 716] on icon at bounding box center [811, 702] width 499 height 62
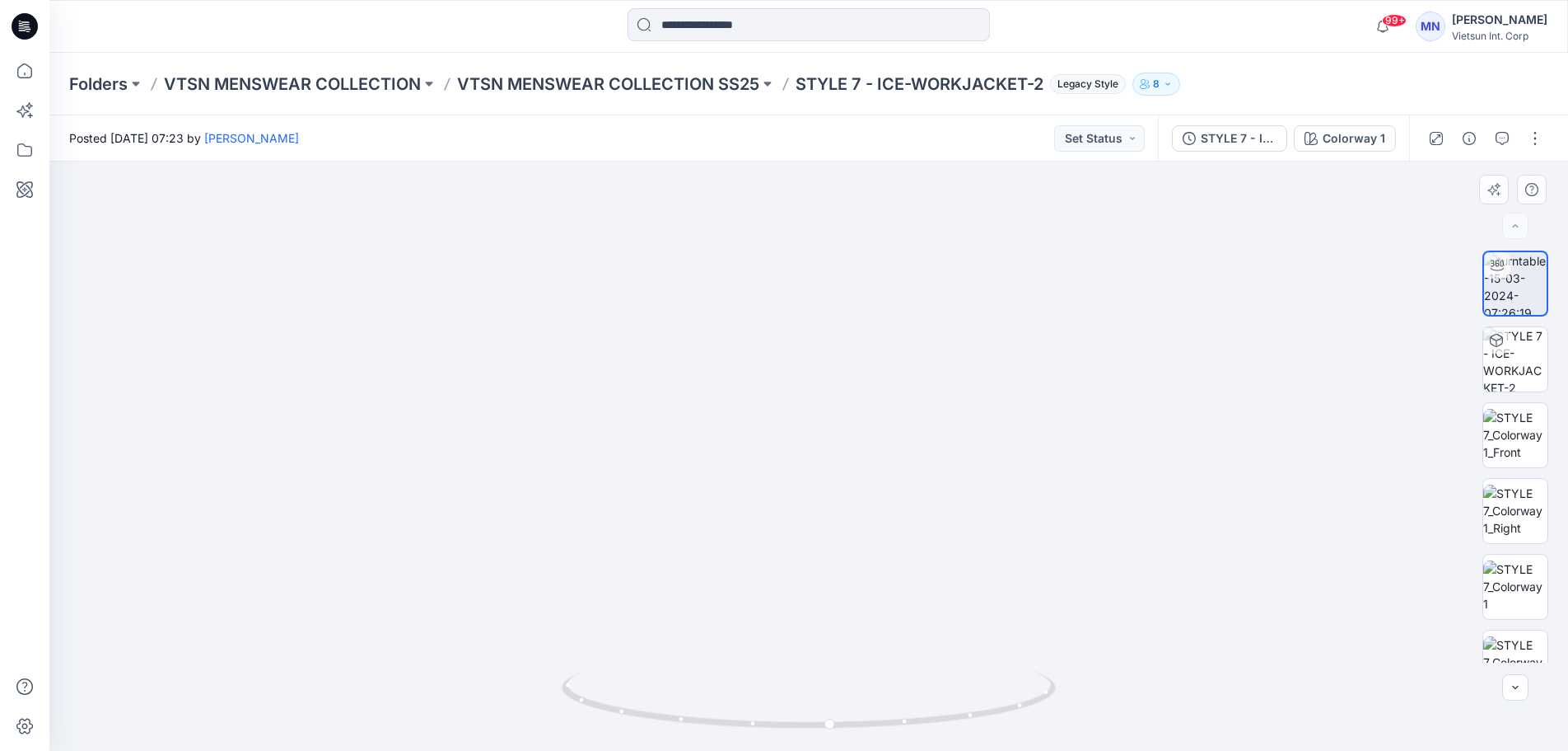
drag, startPoint x: 858, startPoint y: 392, endPoint x: 879, endPoint y: 668, distance: 276.8
click at [703, 84] on p "VTSN MENSWEAR COLLECTION SS25" at bounding box center [608, 83] width 302 height 23
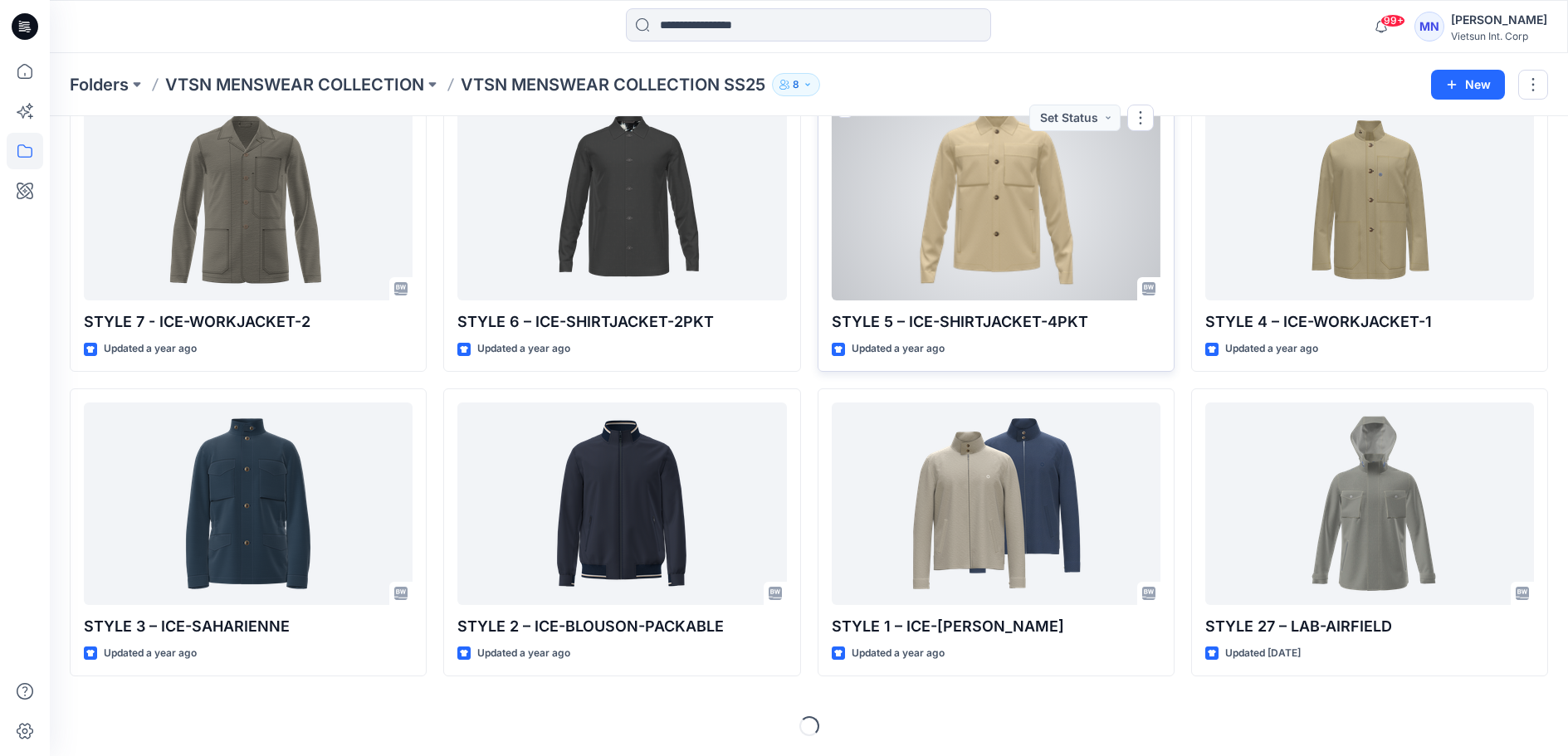
scroll to position [1398, 0]
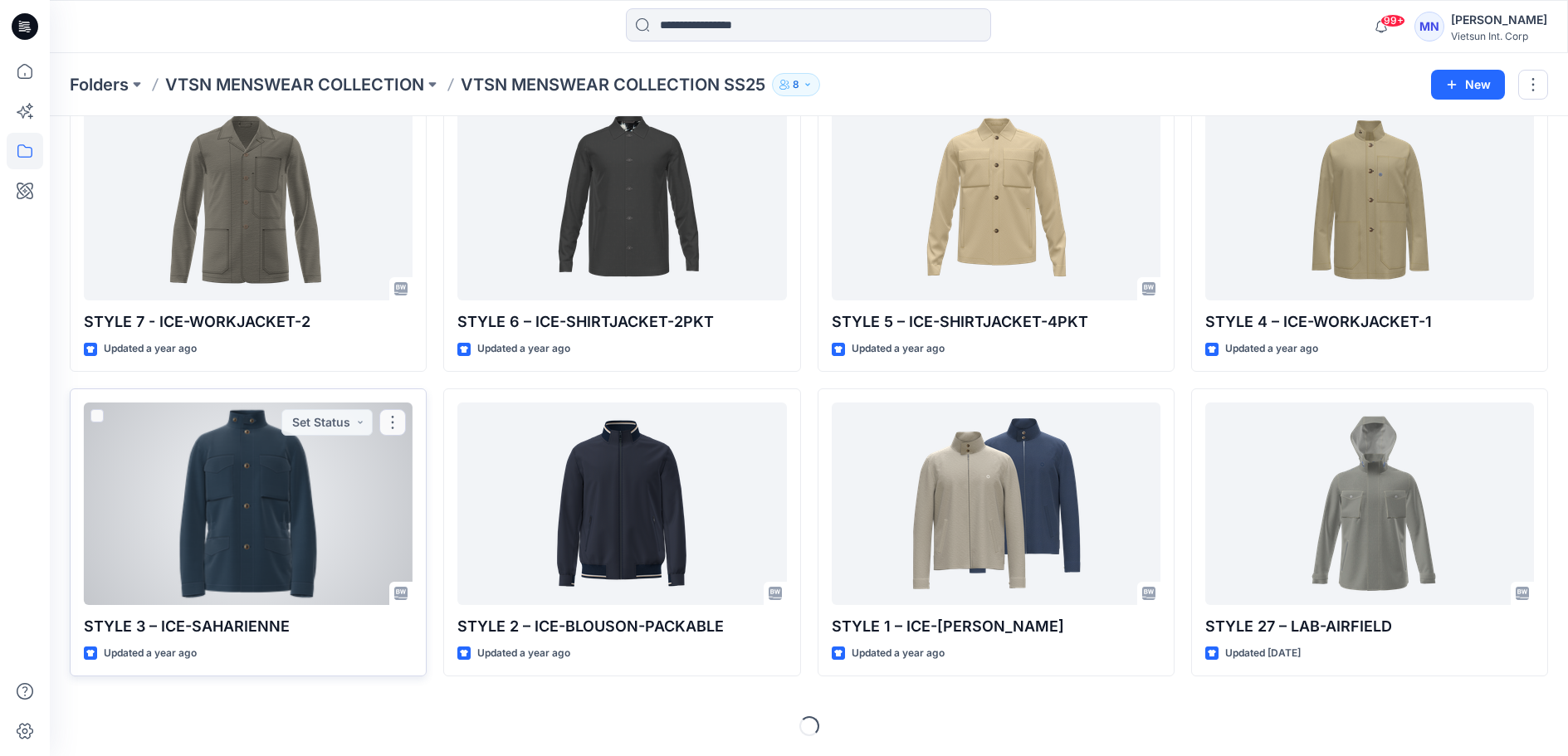
click at [231, 482] on div at bounding box center [248, 503] width 329 height 202
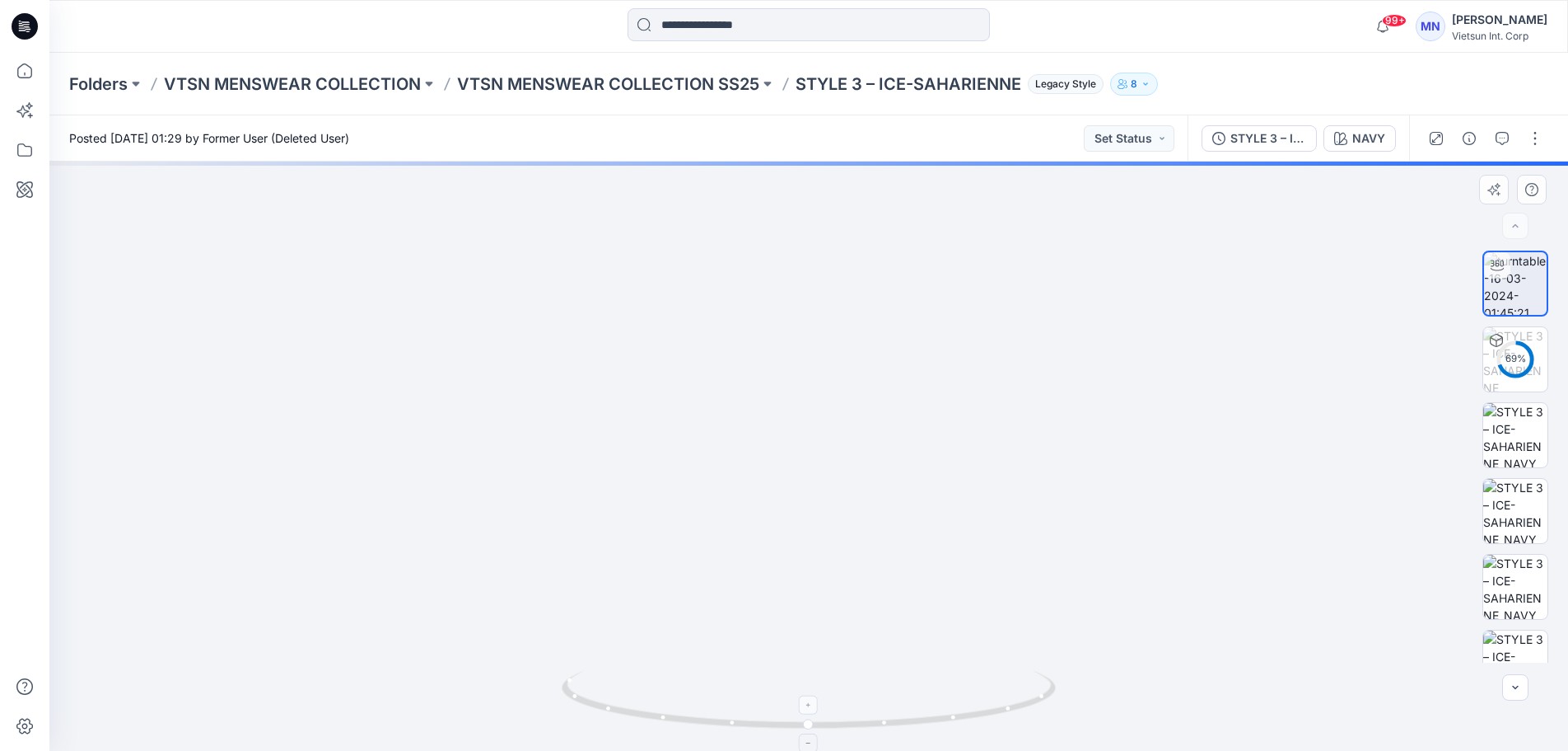
drag, startPoint x: 833, startPoint y: 404, endPoint x: 876, endPoint y: 714, distance: 313.0
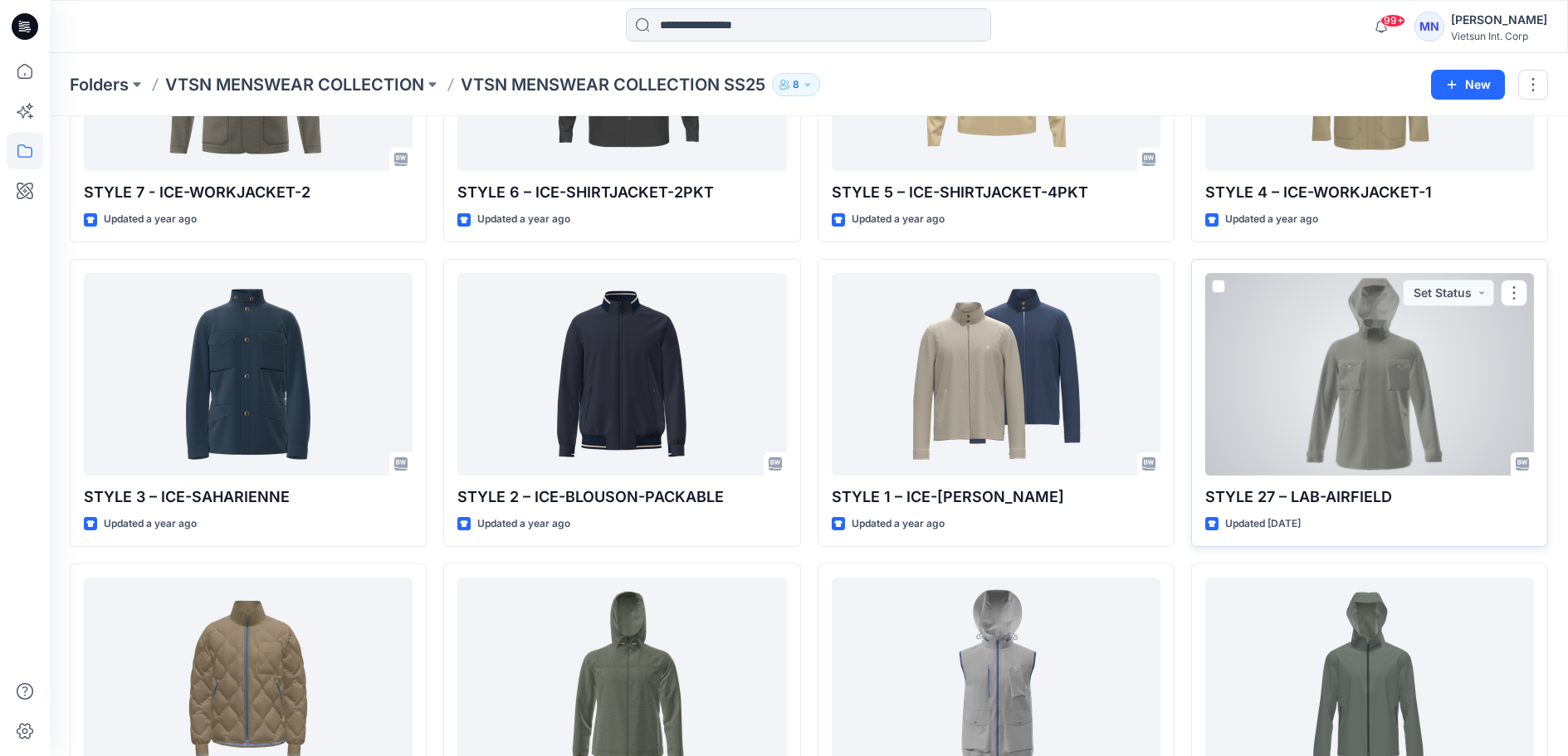
scroll to position [1780, 0]
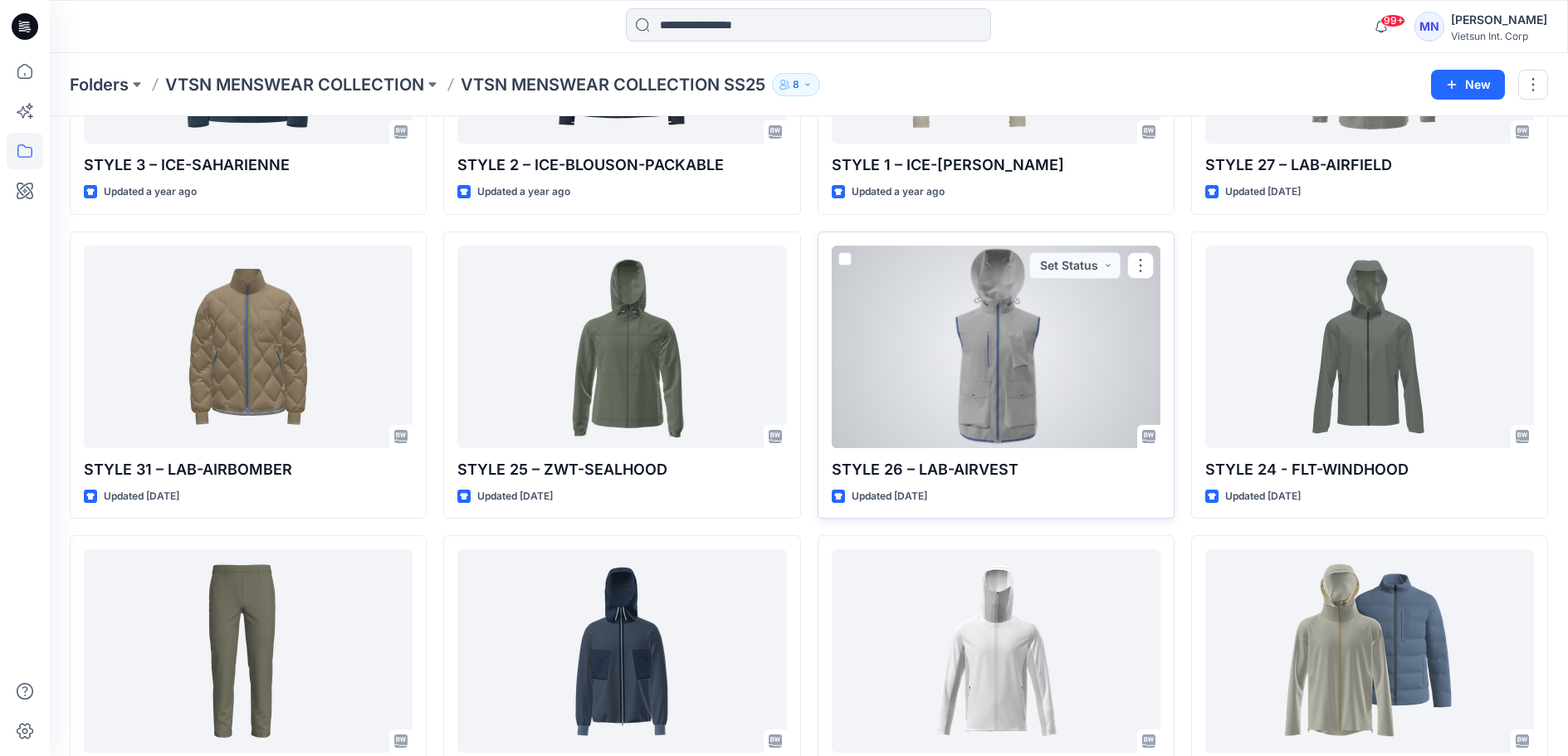
click at [1002, 448] on div at bounding box center [996, 347] width 329 height 202
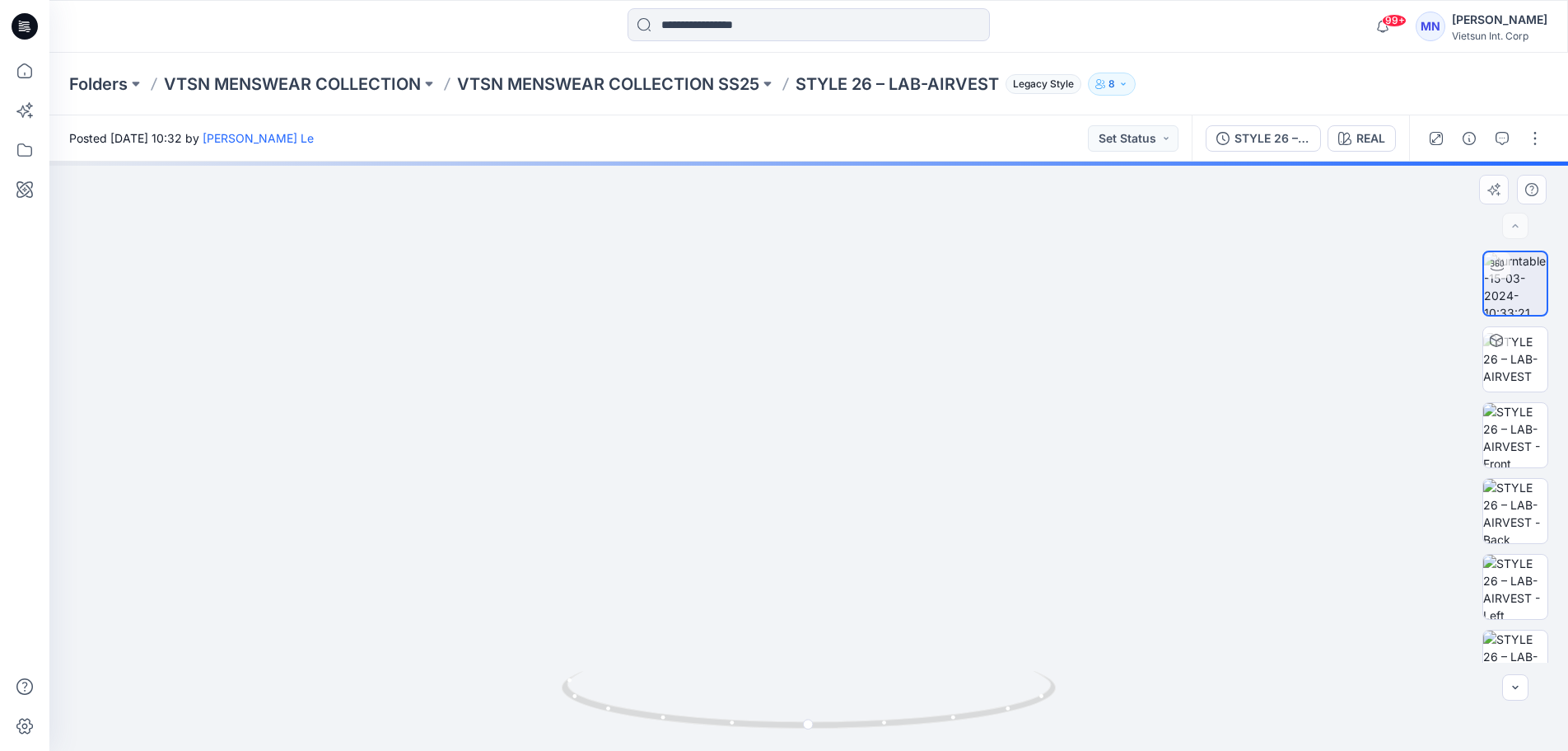
drag, startPoint x: 841, startPoint y: 407, endPoint x: 863, endPoint y: 545, distance: 139.7
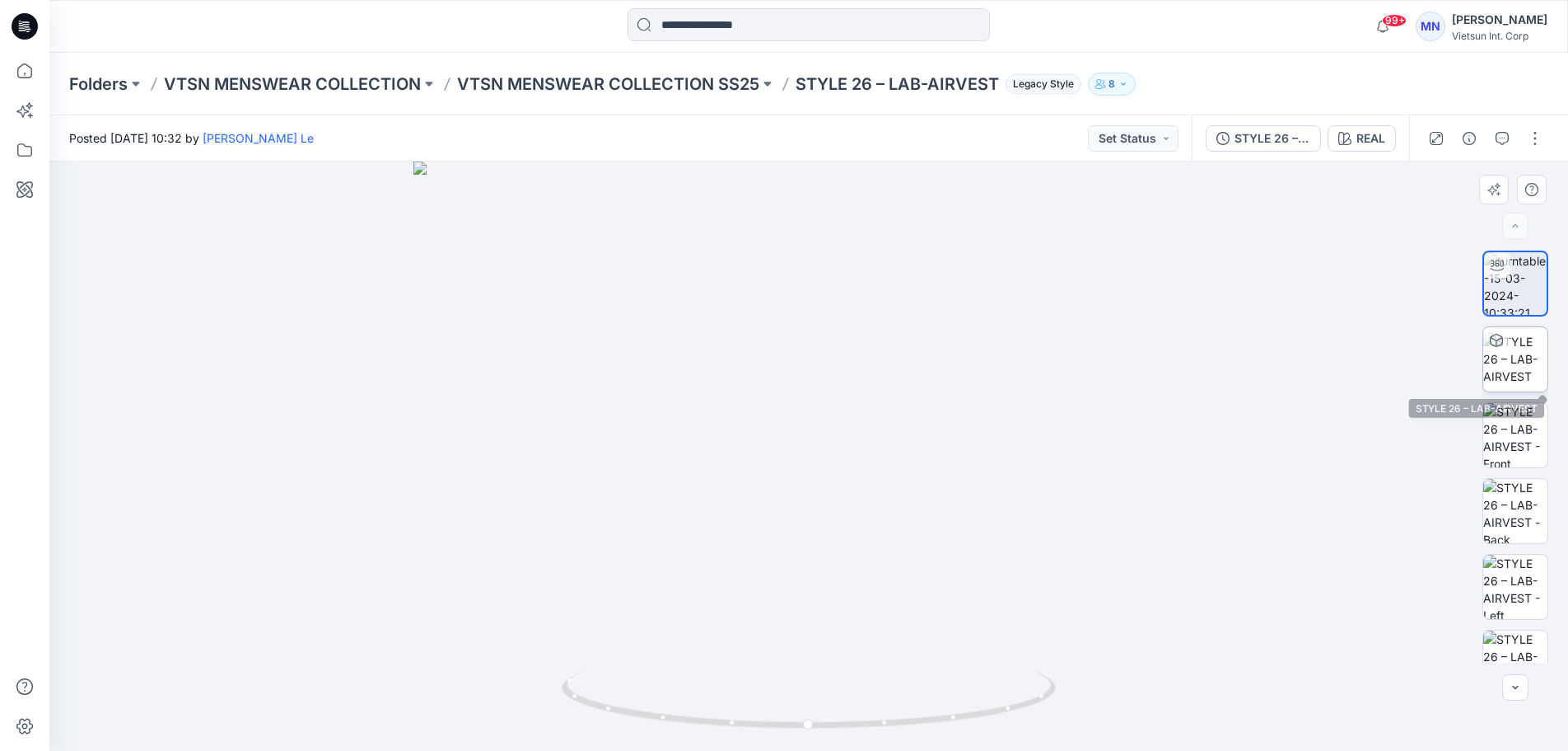
click at [1498, 352] on div at bounding box center [1496, 340] width 26 height 26
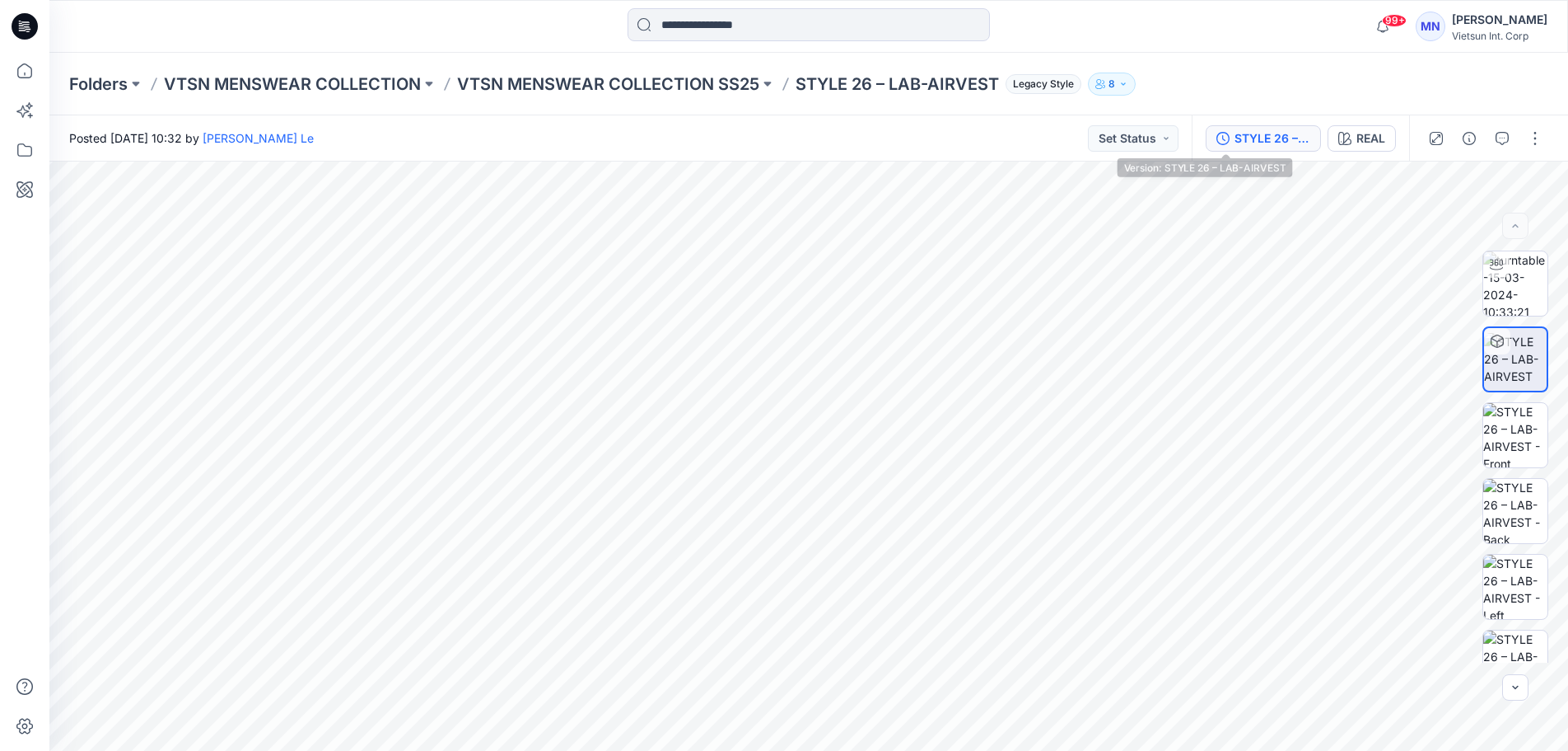
click at [1235, 140] on div "STYLE 26 – LAB-AIRVEST" at bounding box center [1272, 139] width 76 height 18
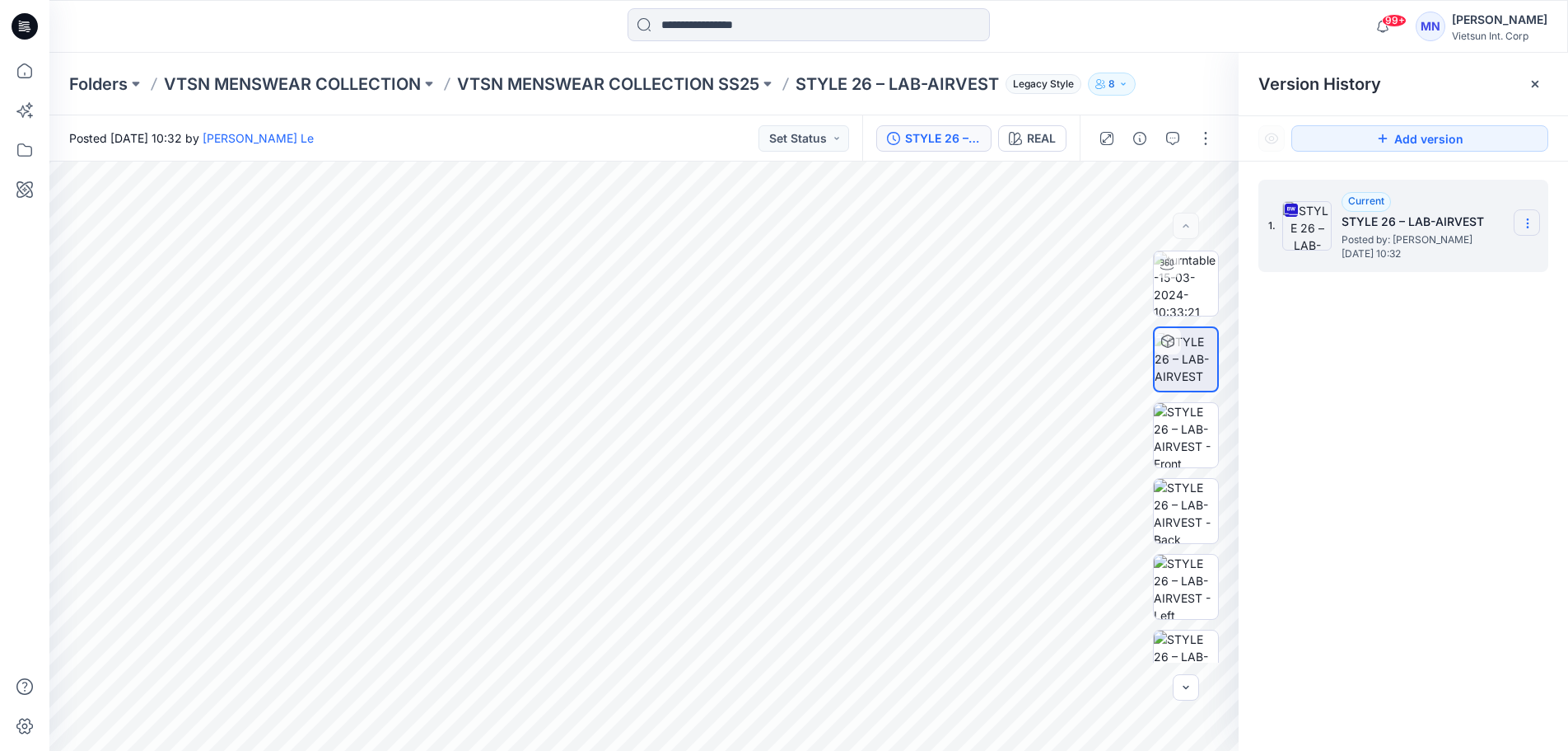
click at [1535, 227] on section at bounding box center [1527, 222] width 26 height 26
click at [1444, 259] on span "Download Source BW File" at bounding box center [1445, 256] width 139 height 20
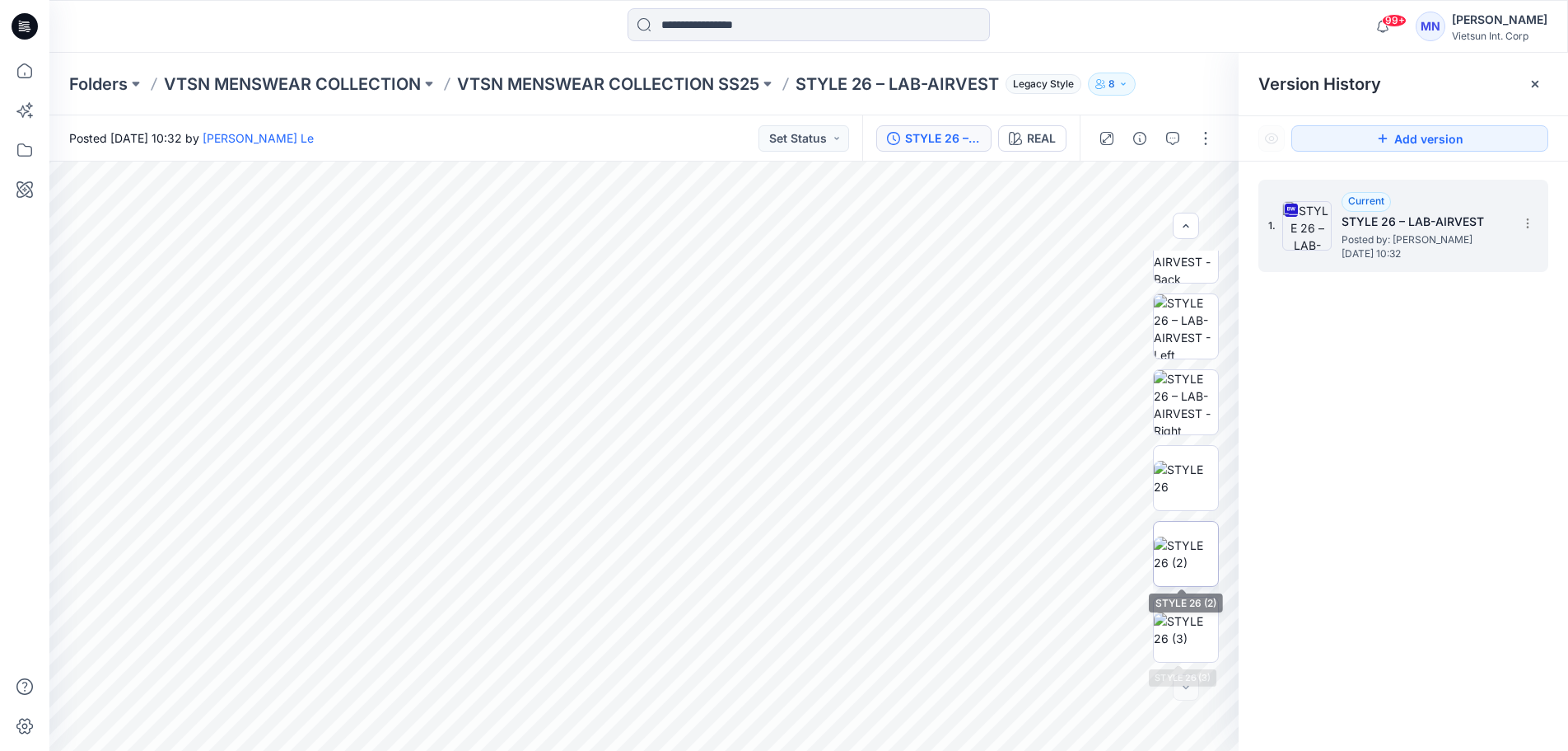
click at [1189, 550] on img at bounding box center [1185, 554] width 64 height 35
drag, startPoint x: 719, startPoint y: 458, endPoint x: 755, endPoint y: 633, distance: 178.7
drag, startPoint x: 874, startPoint y: 519, endPoint x: 835, endPoint y: 735, distance: 219.5
drag, startPoint x: 852, startPoint y: 490, endPoint x: 874, endPoint y: 789, distance: 299.8
drag, startPoint x: 1048, startPoint y: 481, endPoint x: 597, endPoint y: 428, distance: 454.1
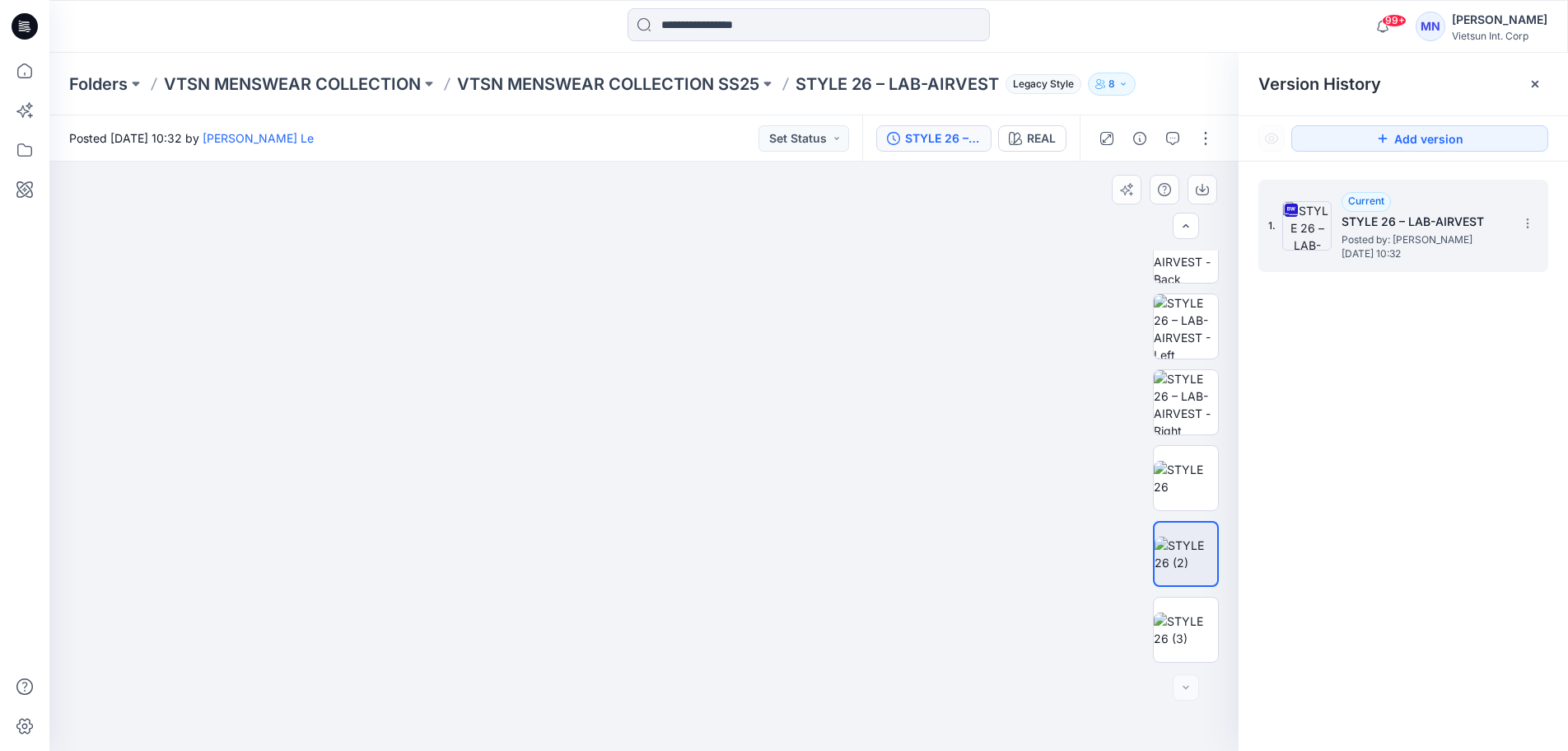
drag, startPoint x: 390, startPoint y: 492, endPoint x: 877, endPoint y: 538, distance: 489.2
